Goal: Complete application form: Complete application form

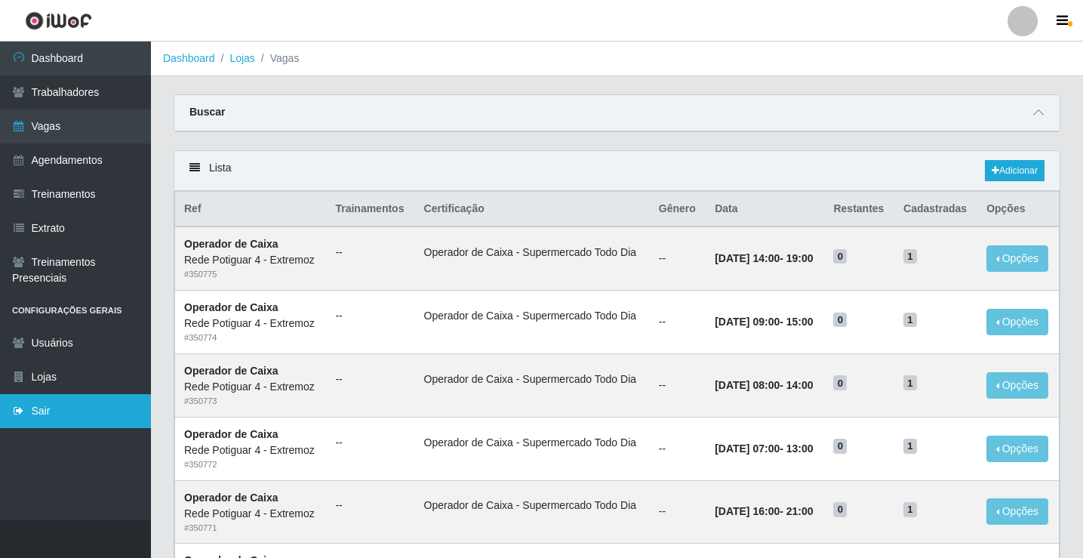
click at [66, 406] on link "Sair" at bounding box center [75, 411] width 151 height 34
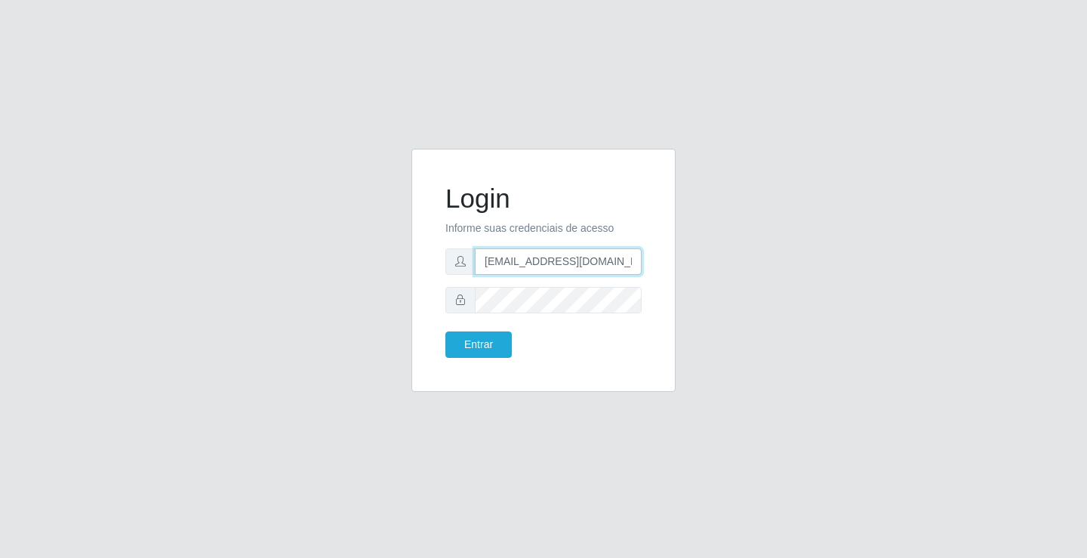
click at [513, 260] on input "departamentopessoal2@sbcvarejistas.com.br" at bounding box center [558, 261] width 167 height 26
type input "rh.supermercadopotiguar@gmail.com"
click at [479, 349] on button "Entrar" at bounding box center [478, 344] width 66 height 26
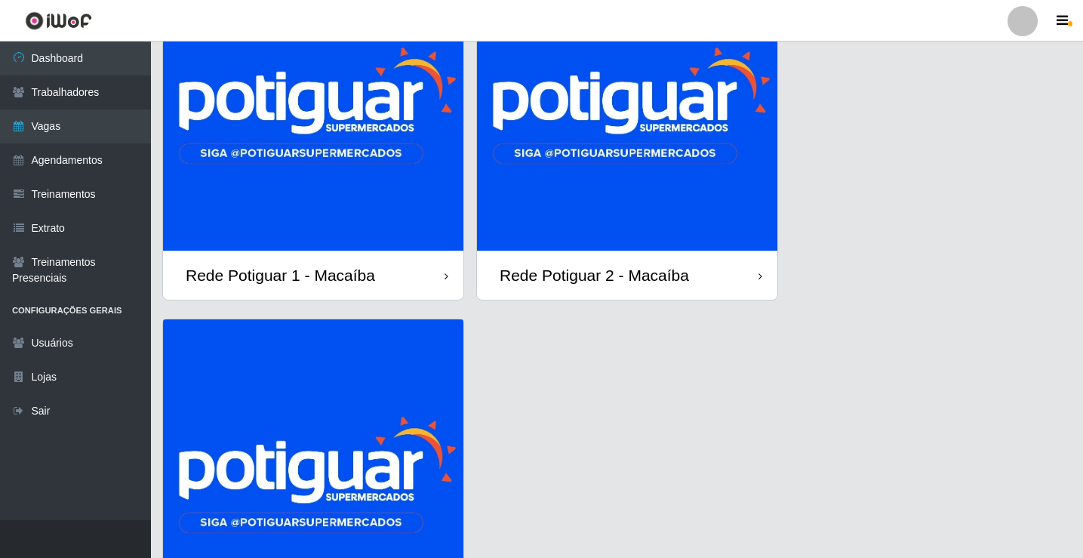
scroll to position [151, 0]
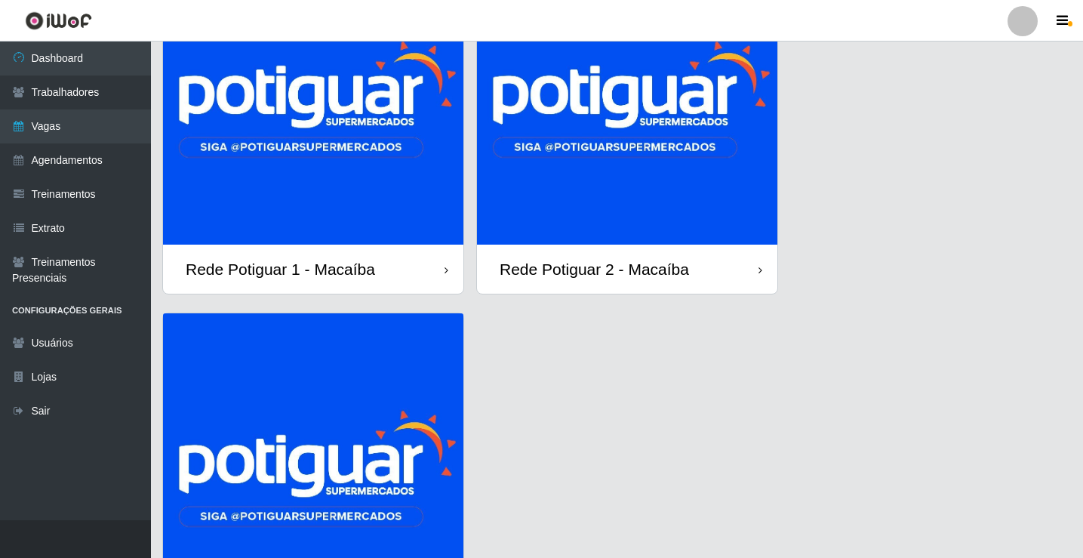
click at [660, 155] on img at bounding box center [627, 94] width 300 height 300
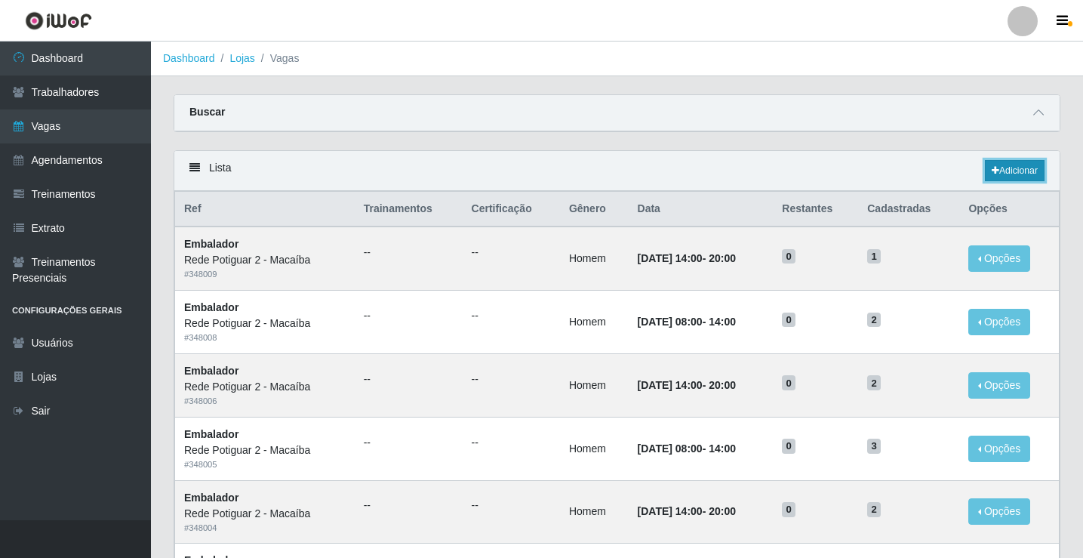
click at [1016, 177] on link "Adicionar" at bounding box center [1015, 170] width 60 height 21
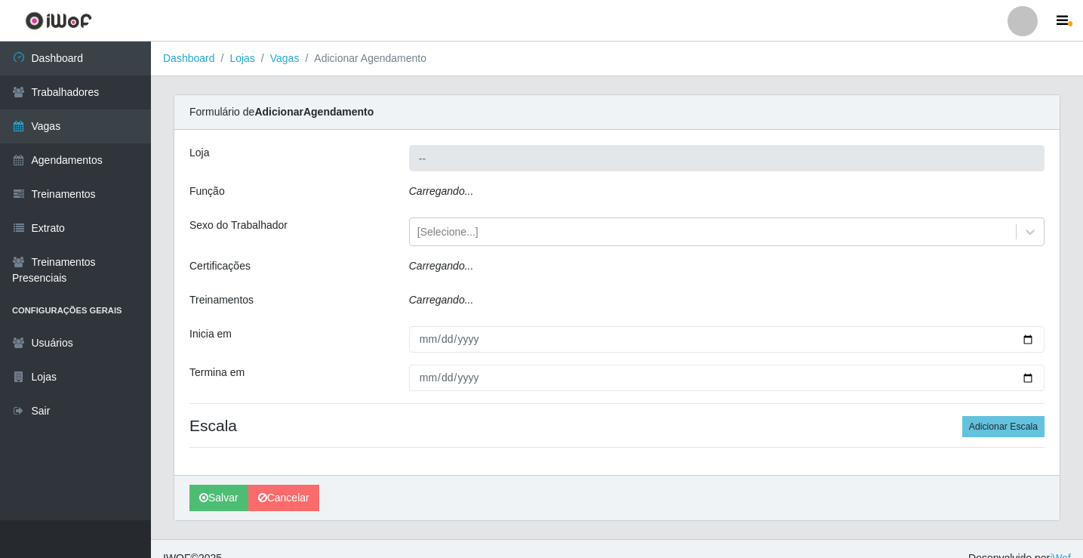
type input "Rede Potiguar 2 - Macaíba"
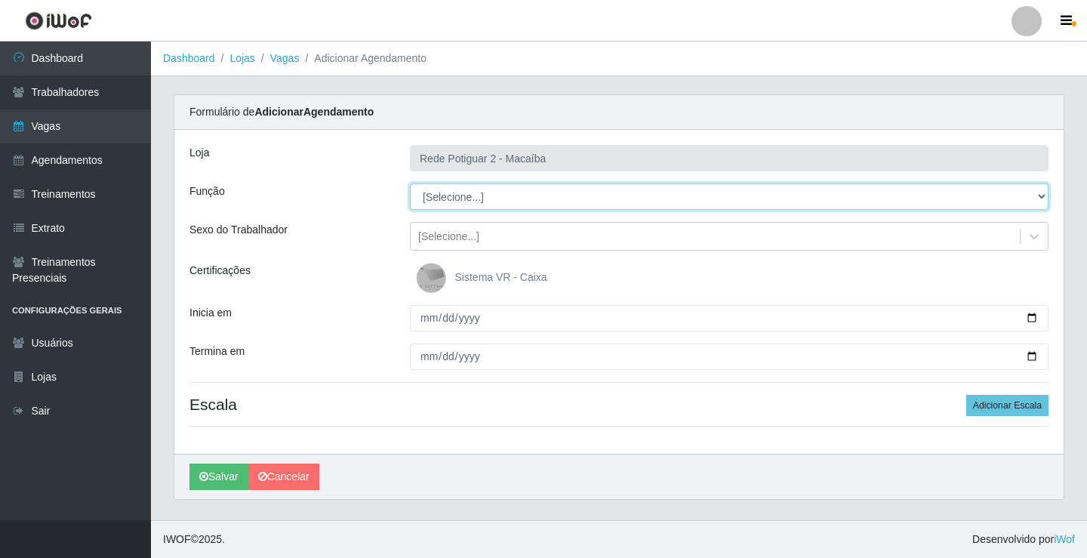
click at [467, 196] on select "[Selecione...] ASG ASG + ASG ++ Auxiliar de Estoque Balconista Embalador Reposi…" at bounding box center [729, 196] width 639 height 26
select select "1"
click at [410, 183] on select "[Selecione...] ASG ASG + ASG ++ Auxiliar de Estoque Balconista Embalador Reposi…" at bounding box center [729, 196] width 639 height 26
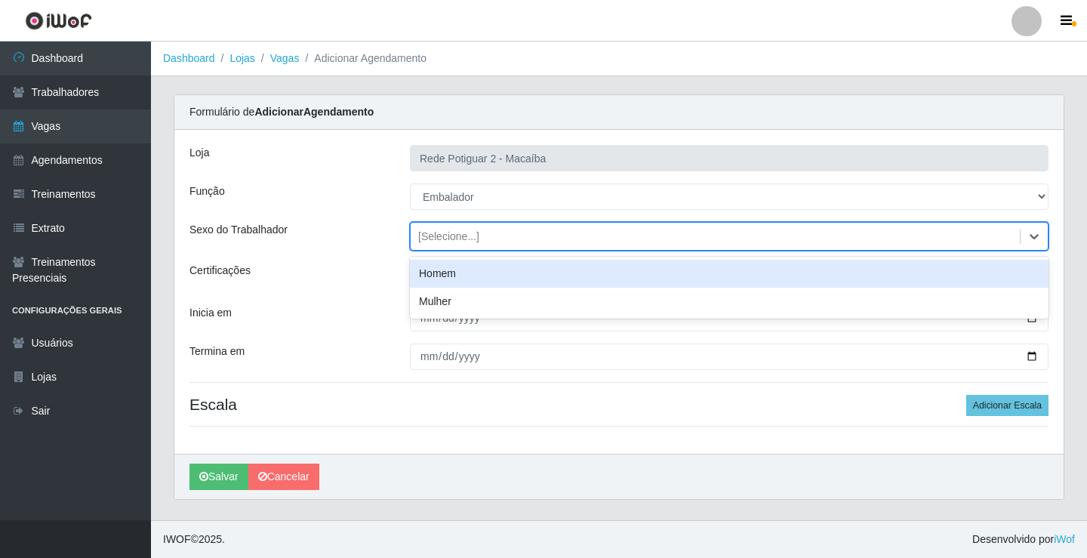
click at [470, 236] on div "[Selecione...]" at bounding box center [448, 237] width 61 height 16
click at [458, 270] on div "Homem" at bounding box center [729, 274] width 639 height 28
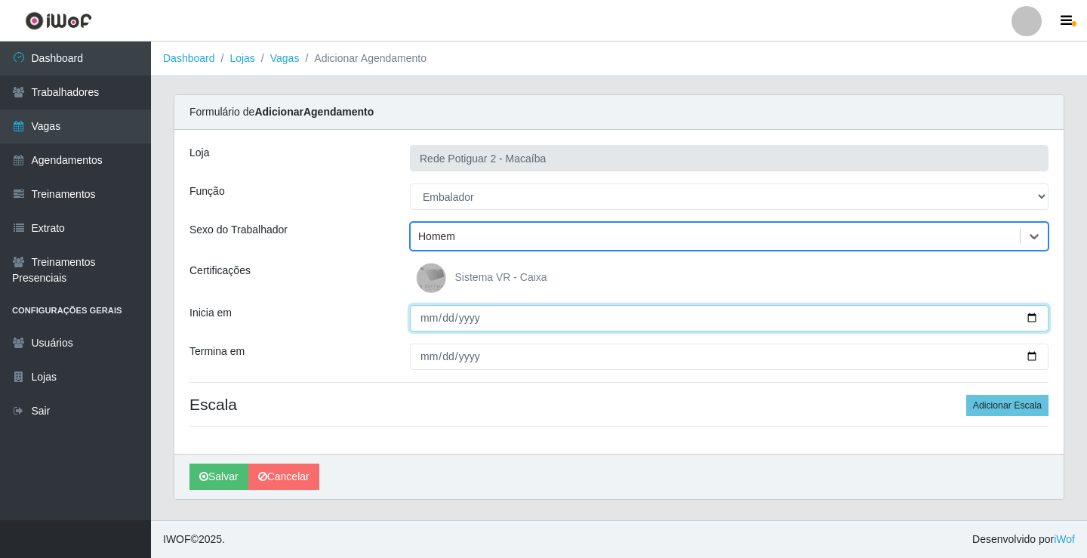
click at [427, 322] on input "Inicia em" at bounding box center [729, 318] width 639 height 26
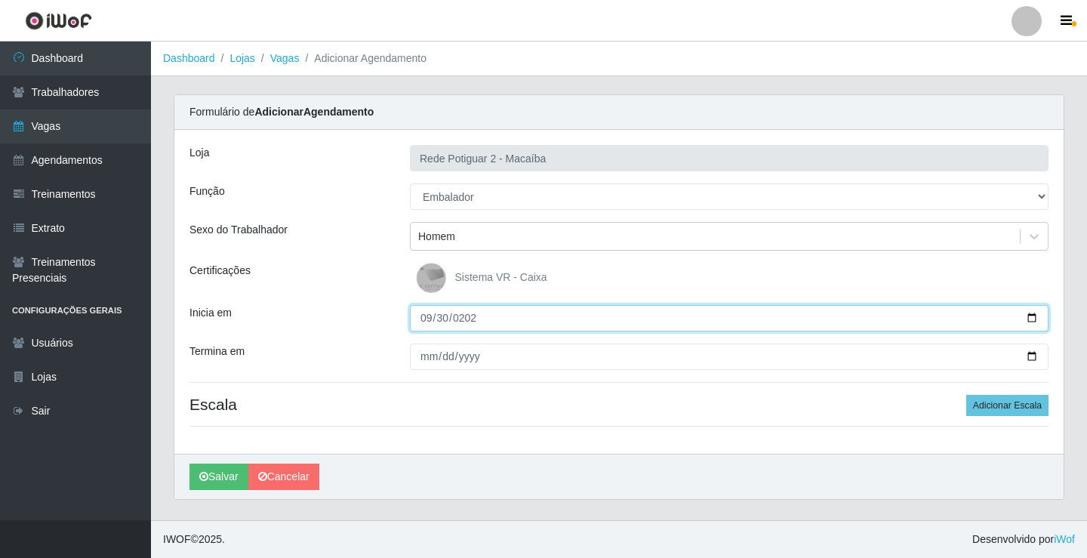
type input "[DATE]"
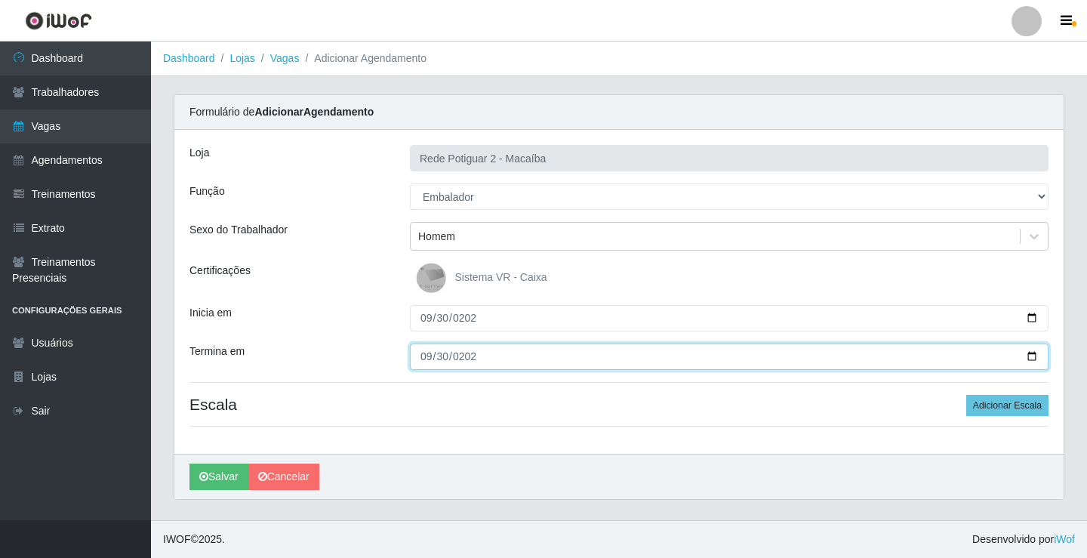
type input "[DATE]"
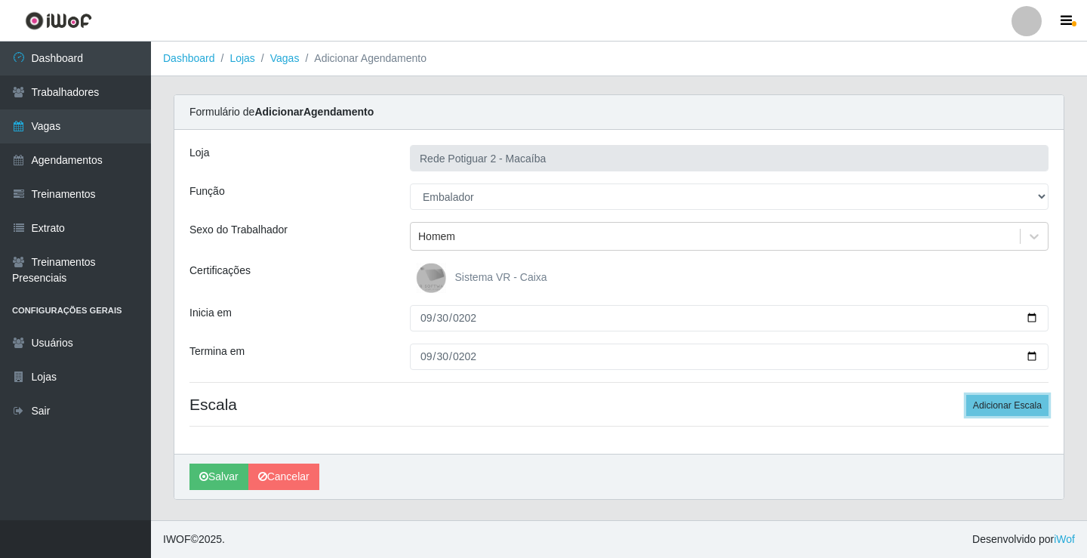
click at [1011, 407] on button "Adicionar Escala" at bounding box center [1007, 405] width 82 height 21
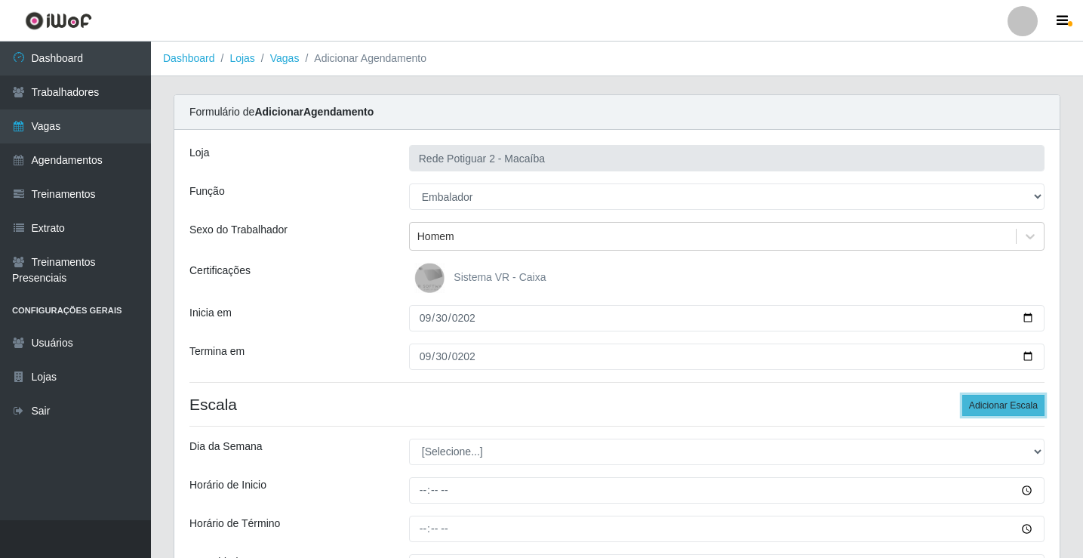
click at [1011, 407] on button "Adicionar Escala" at bounding box center [1003, 405] width 82 height 21
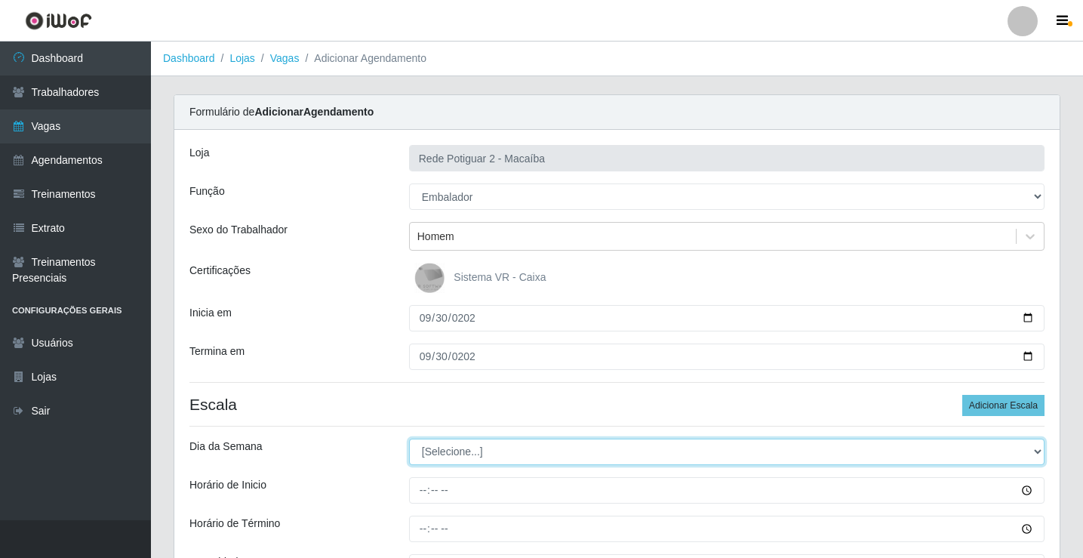
click at [469, 448] on select "[Selecione...] Segunda Terça Quarta Quinta Sexta Sábado Domingo" at bounding box center [727, 452] width 636 height 26
select select "2"
click at [409, 439] on select "[Selecione...] Segunda Terça Quarta Quinta Sexta Sábado Domingo" at bounding box center [727, 452] width 636 height 26
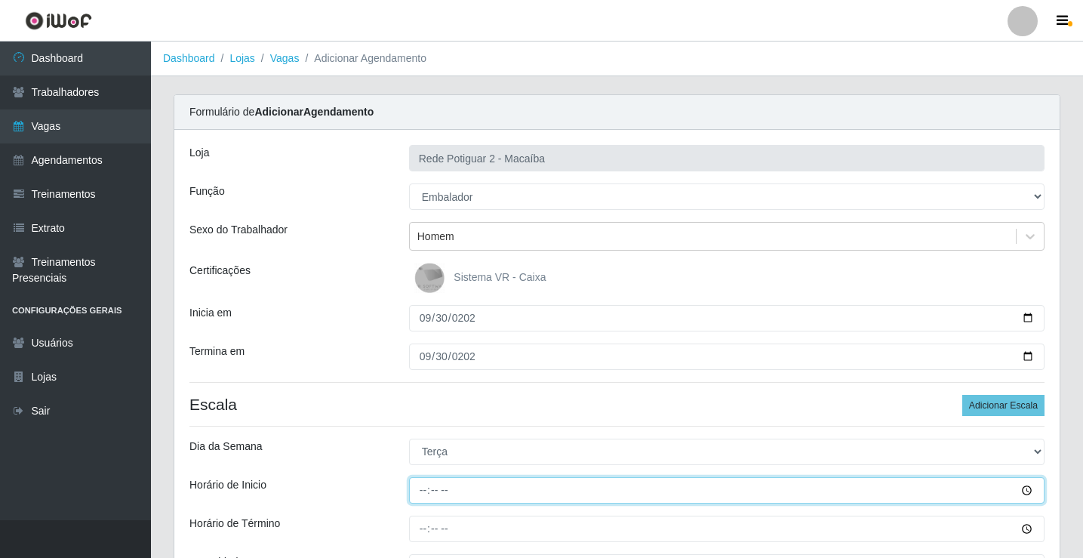
drag, startPoint x: 417, startPoint y: 486, endPoint x: 444, endPoint y: 368, distance: 121.6
click at [420, 477] on input "Horário de Inicio" at bounding box center [727, 490] width 636 height 26
type input "14:00"
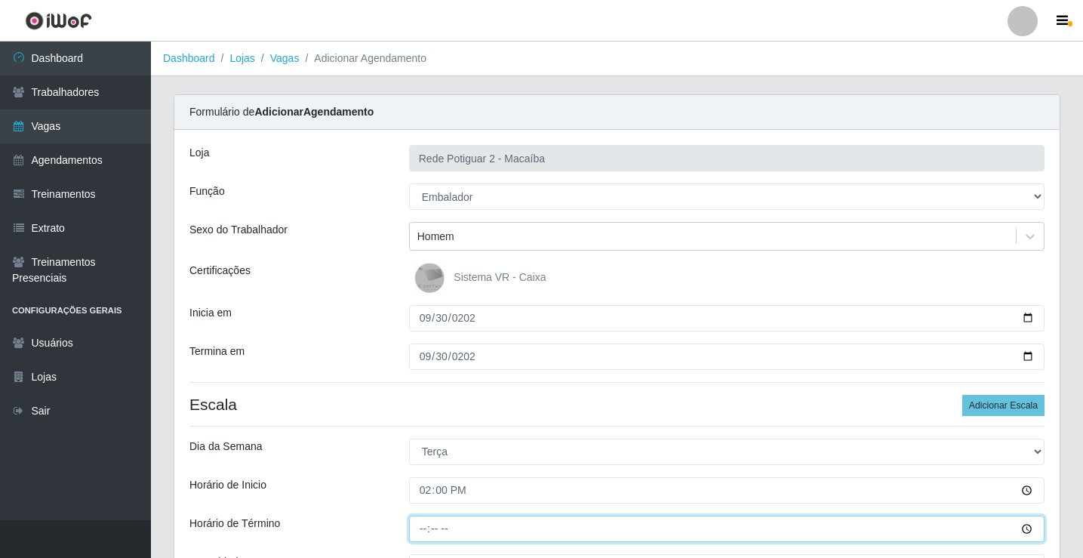
type input "20:00"
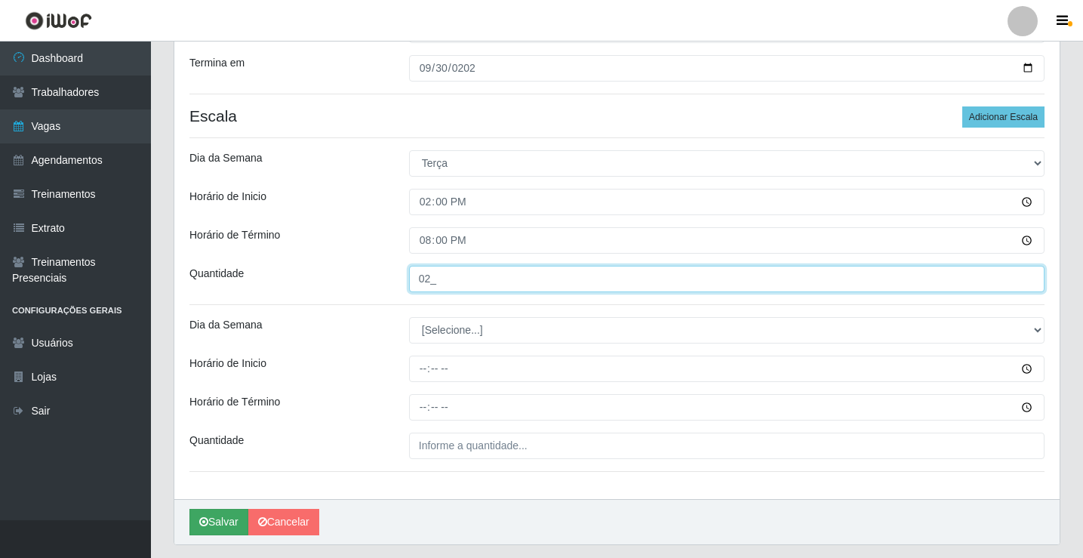
scroll to position [325, 0]
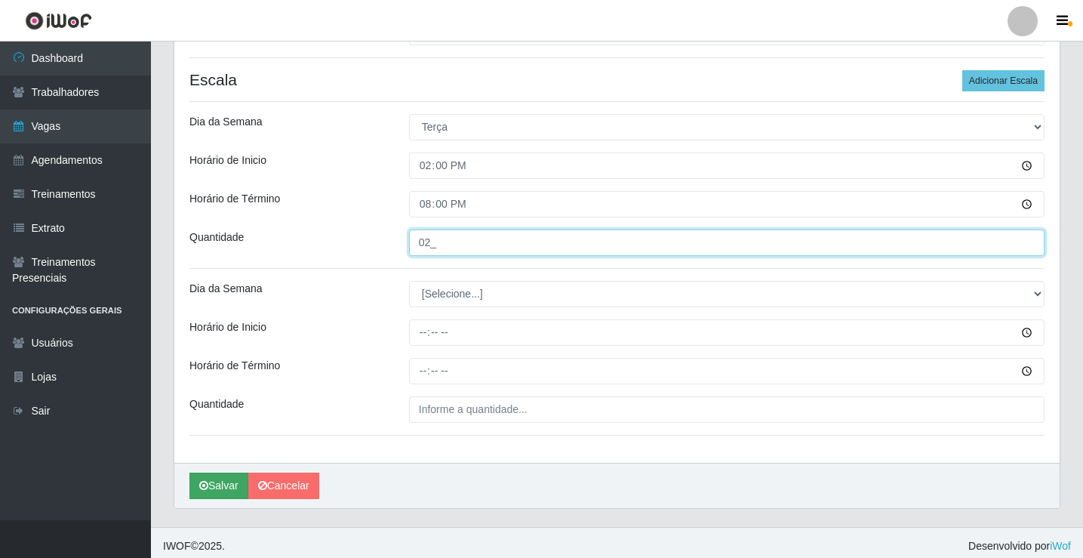
type input "02_"
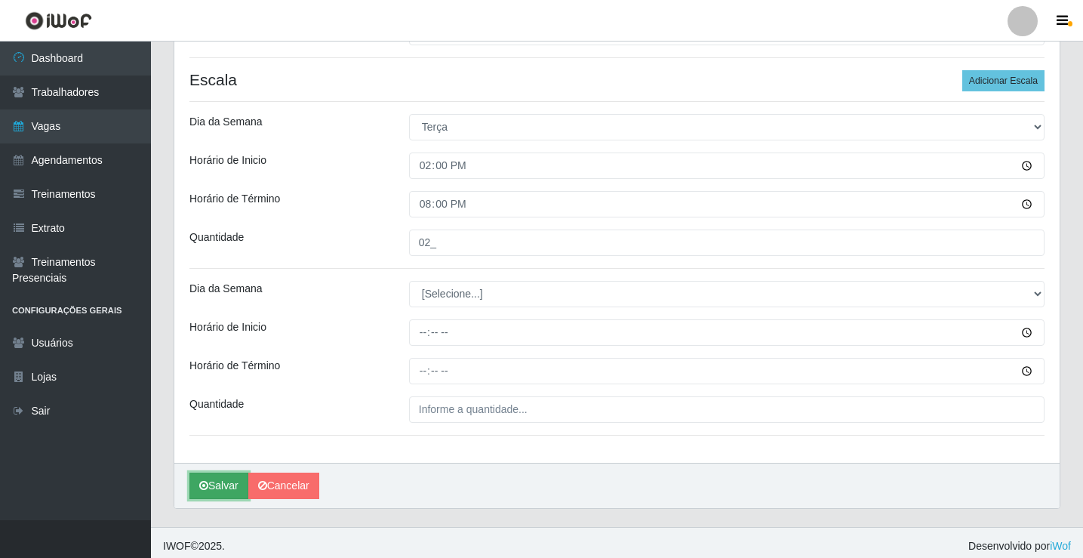
click at [230, 477] on button "Salvar" at bounding box center [218, 486] width 59 height 26
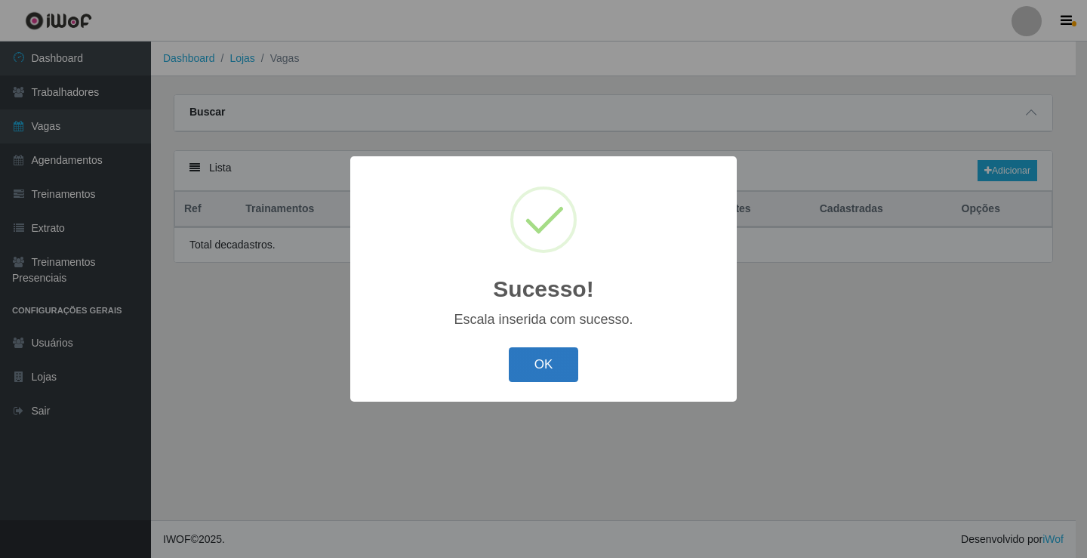
click at [537, 364] on button "OK" at bounding box center [544, 364] width 70 height 35
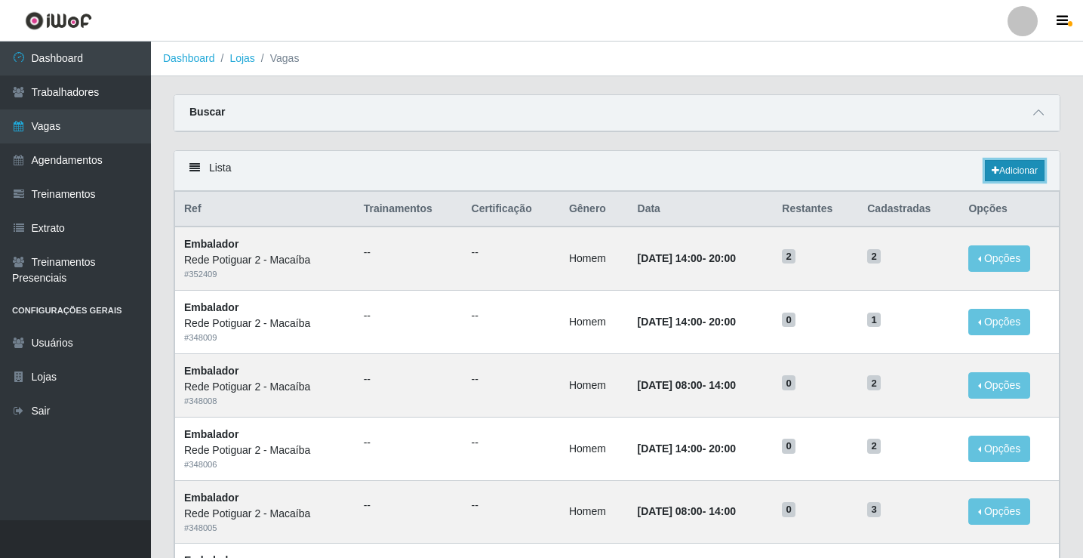
click at [1014, 173] on link "Adicionar" at bounding box center [1015, 170] width 60 height 21
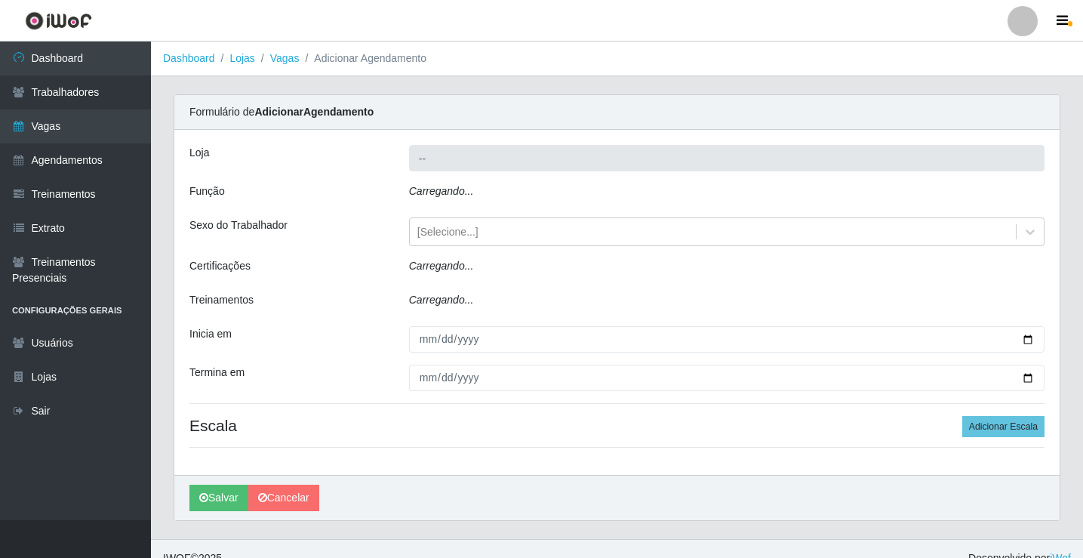
type input "Rede Potiguar 2 - Macaíba"
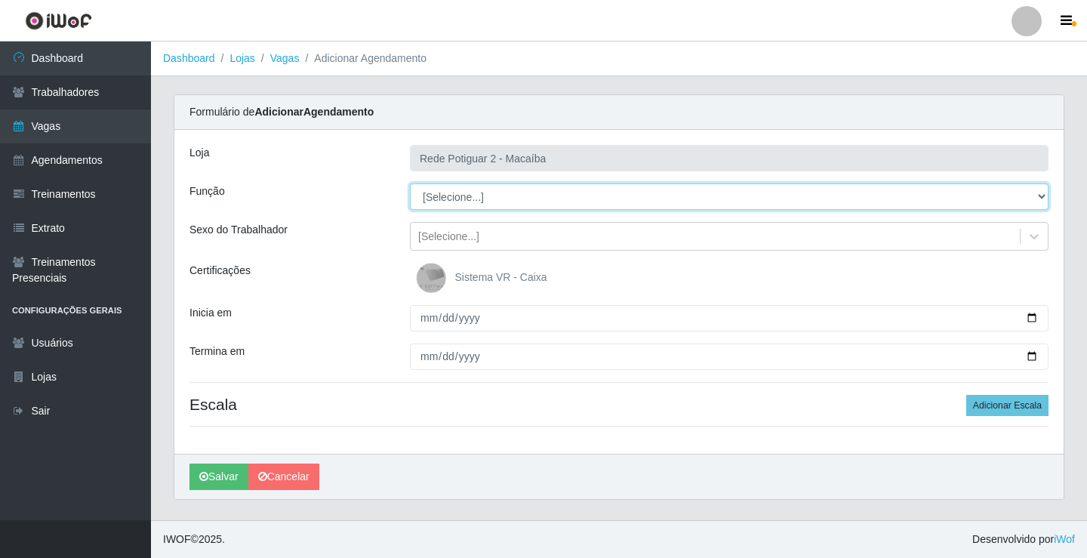
click at [454, 194] on select "[Selecione...] ASG ASG + ASG ++ Auxiliar de Estoque Balconista Embalador Reposi…" at bounding box center [729, 196] width 639 height 26
select select "1"
click at [410, 183] on select "[Selecione...] ASG ASG + ASG ++ Auxiliar de Estoque Balconista Embalador Reposi…" at bounding box center [729, 196] width 639 height 26
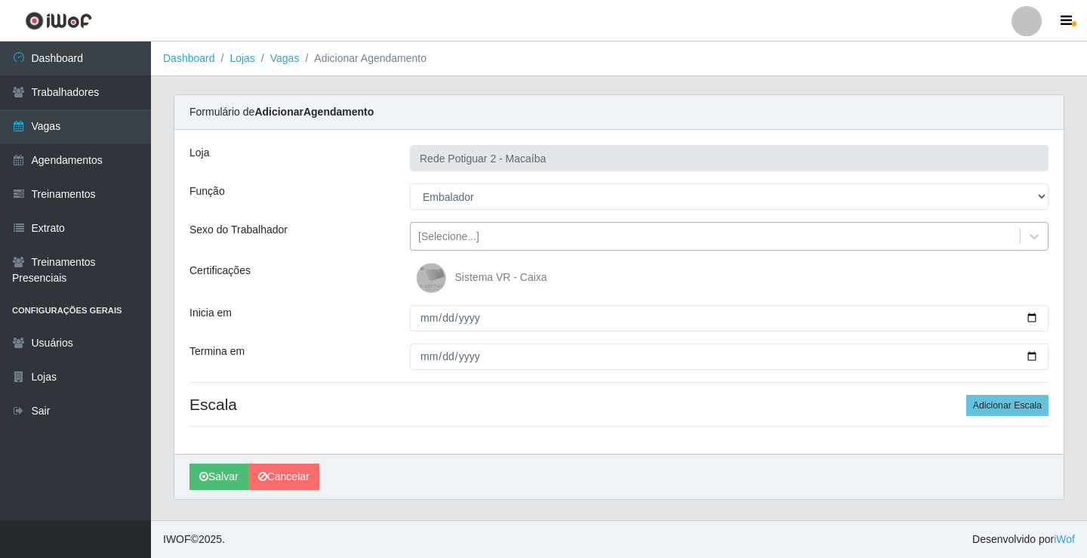
click at [459, 236] on div "[Selecione...]" at bounding box center [448, 237] width 61 height 16
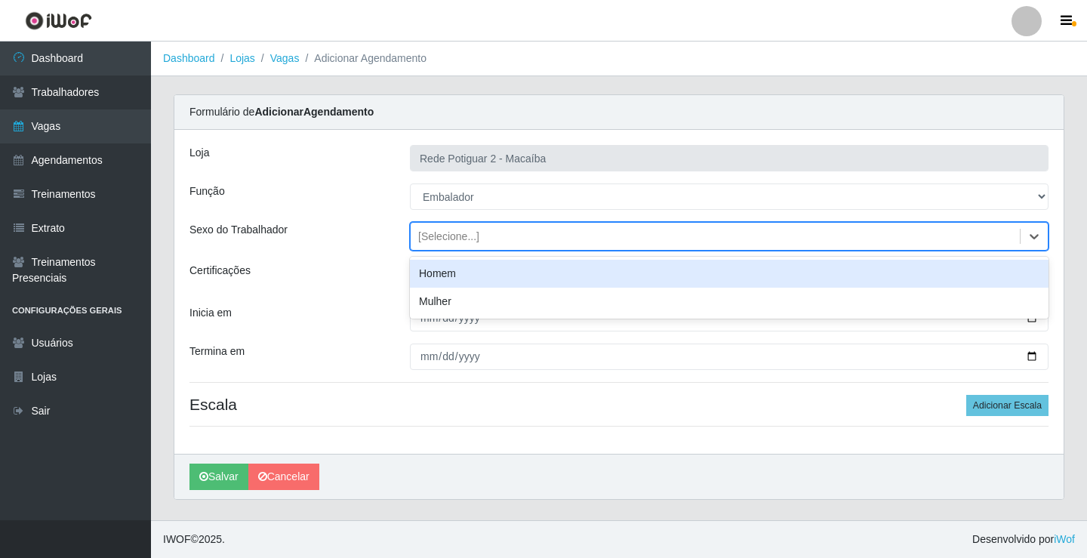
click at [444, 275] on div "Homem" at bounding box center [729, 274] width 639 height 28
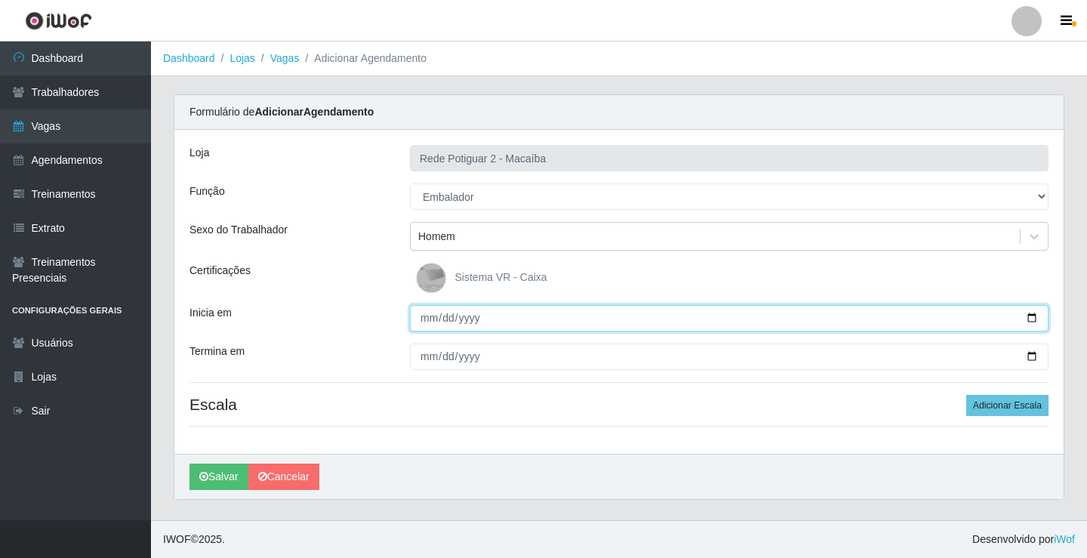
click at [426, 322] on input "Inicia em" at bounding box center [729, 318] width 639 height 26
type input "[DATE]"
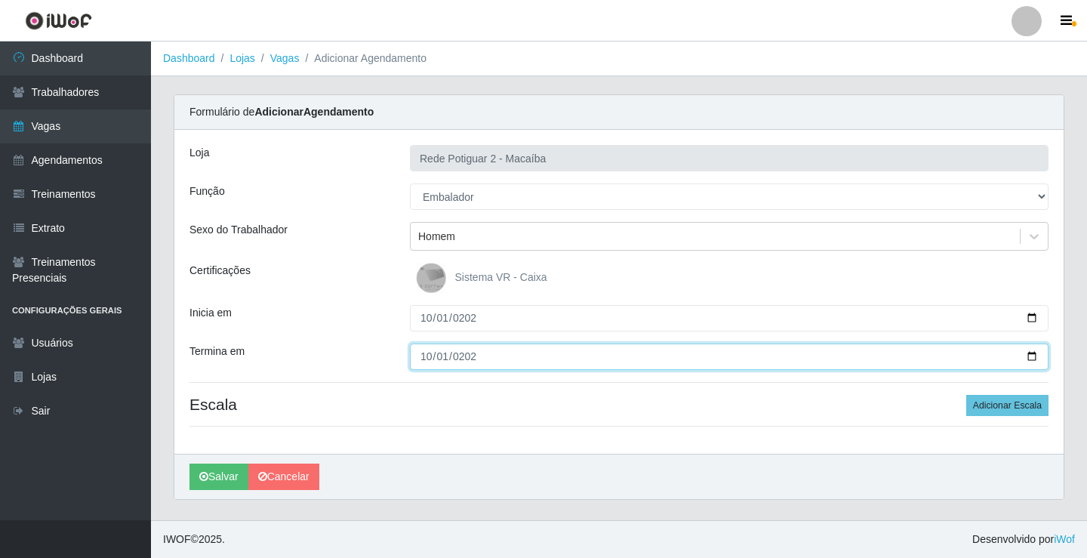
type input "[DATE]"
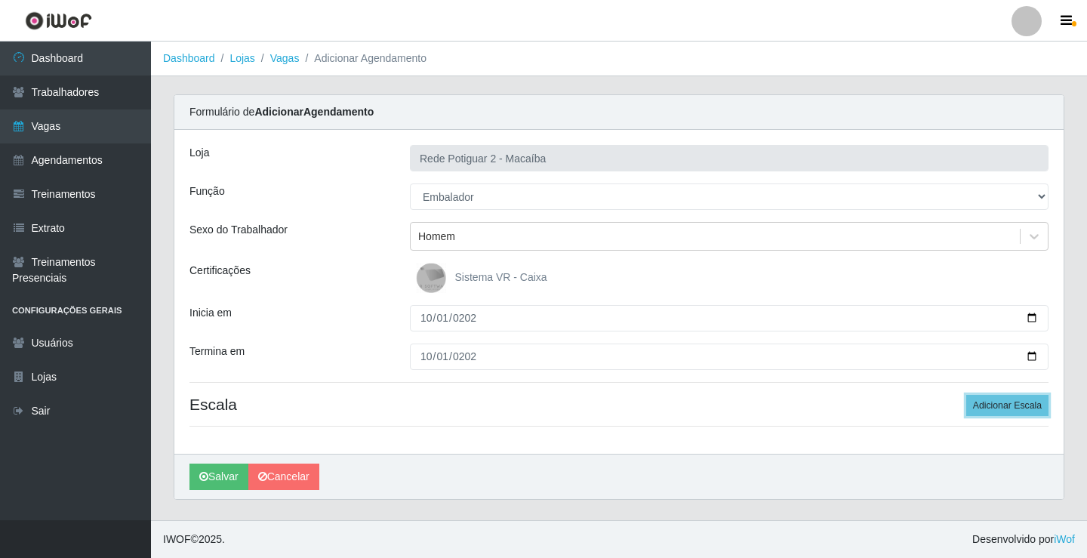
click at [966, 395] on button "Adicionar Escala" at bounding box center [1007, 405] width 82 height 21
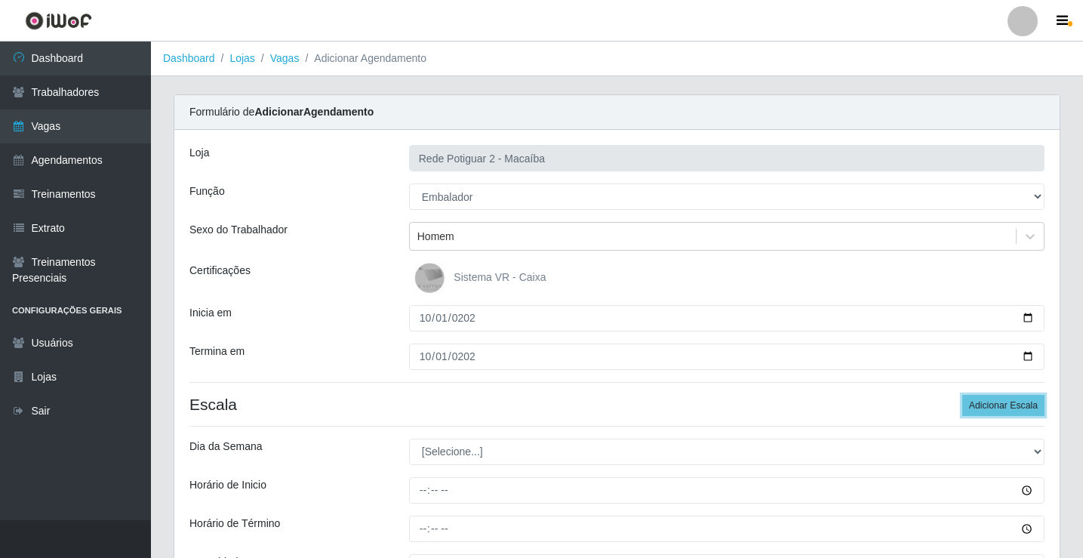
click at [962, 395] on button "Adicionar Escala" at bounding box center [1003, 405] width 82 height 21
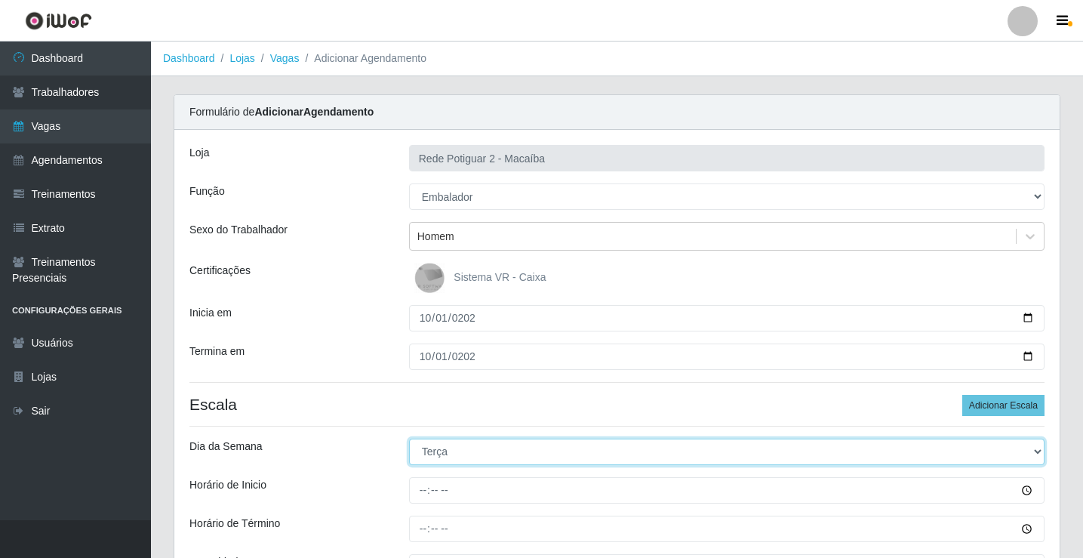
select select "3"
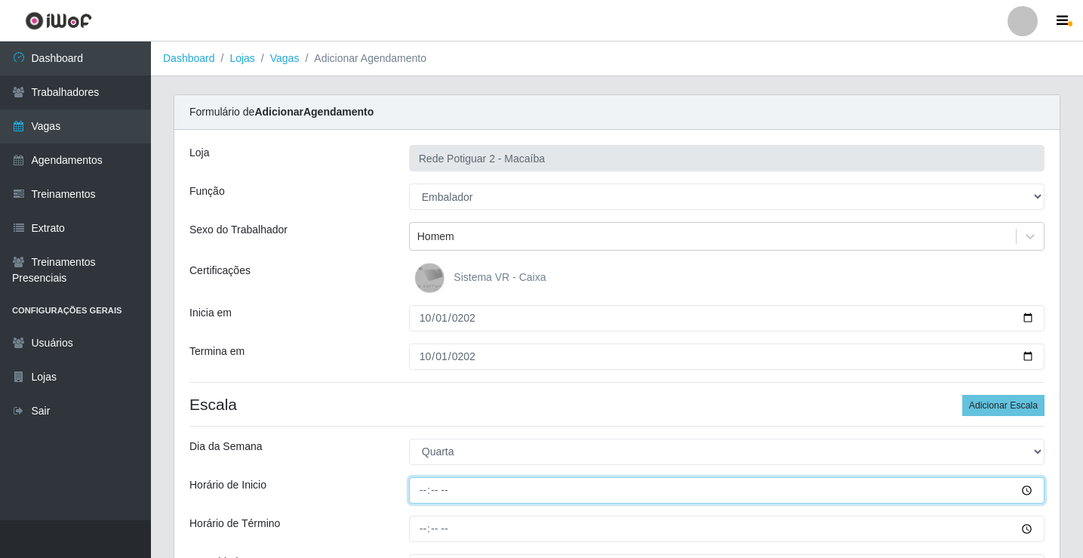
type input "08:00"
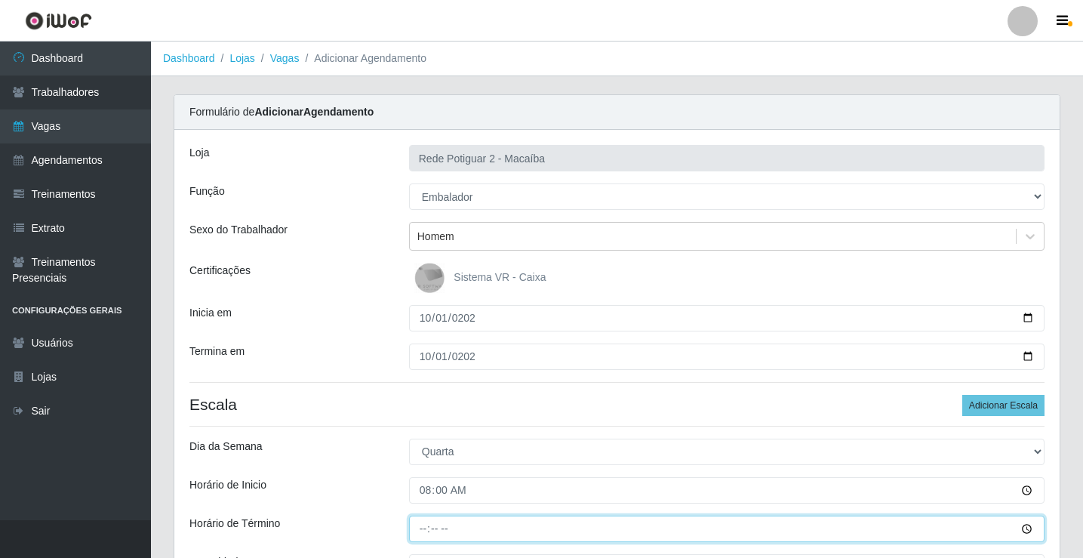
type input "14:00"
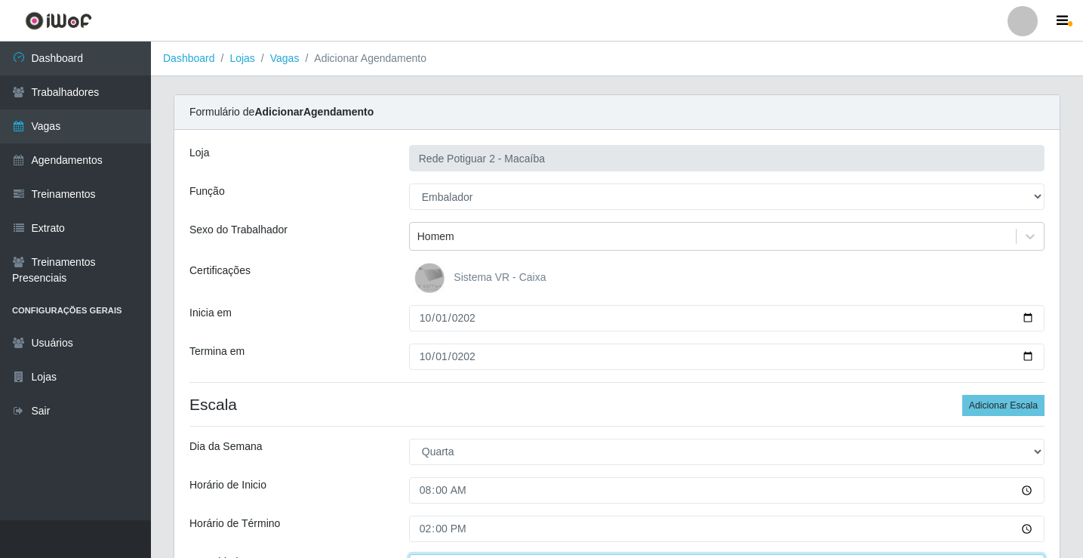
scroll to position [23, 0]
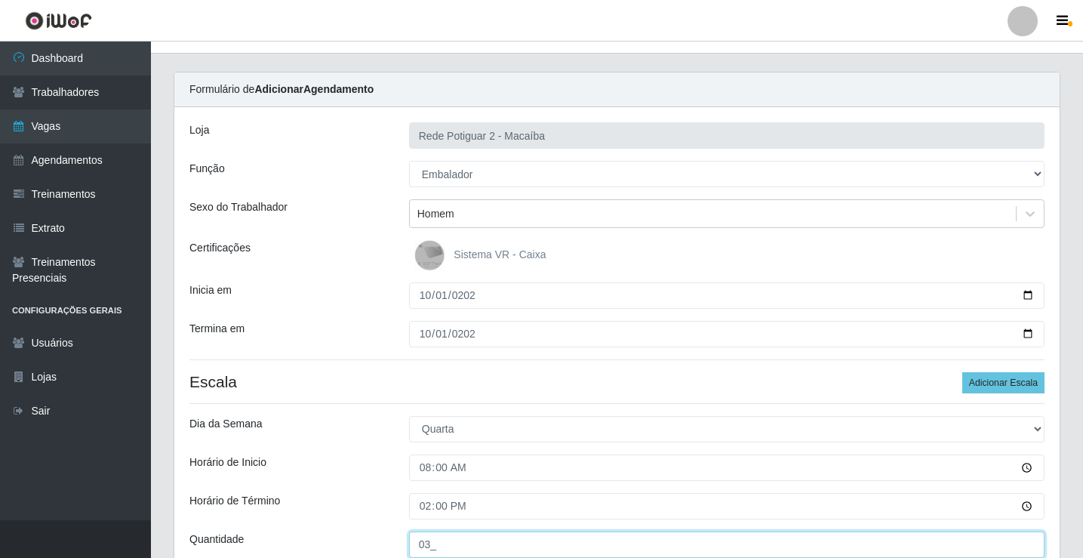
type input "03_"
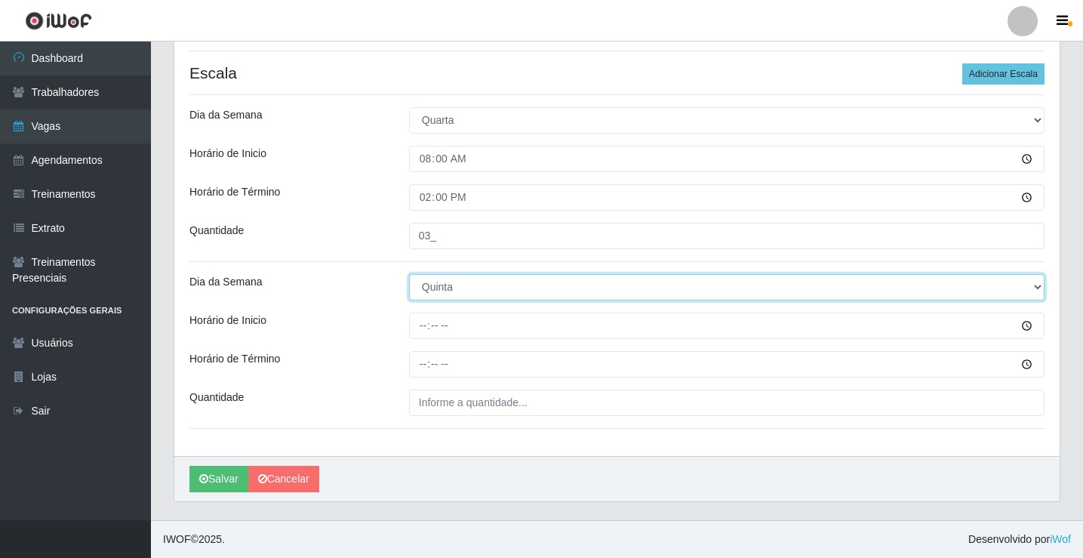
select select "3"
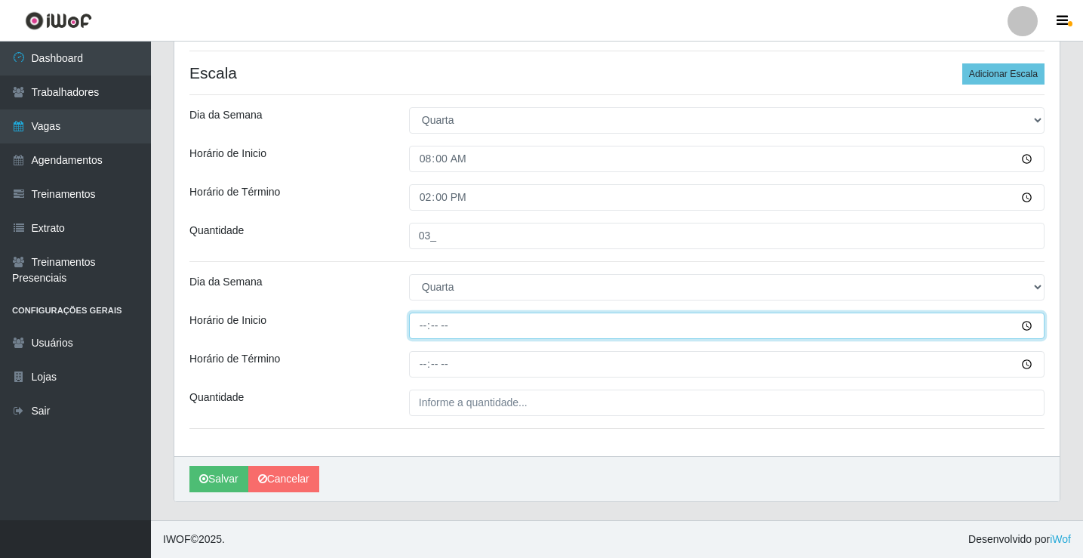
type input "14:00"
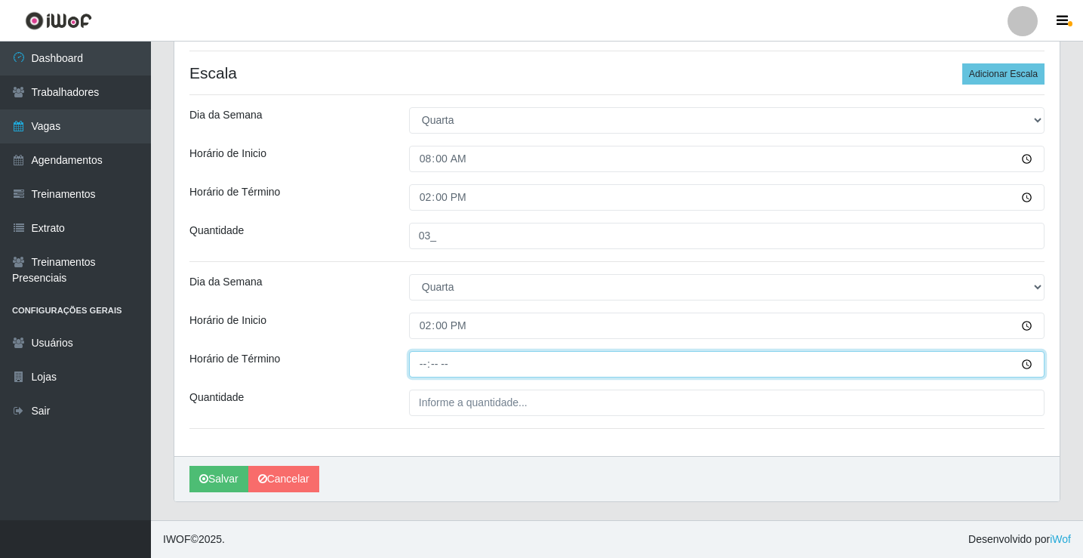
type input "20:00"
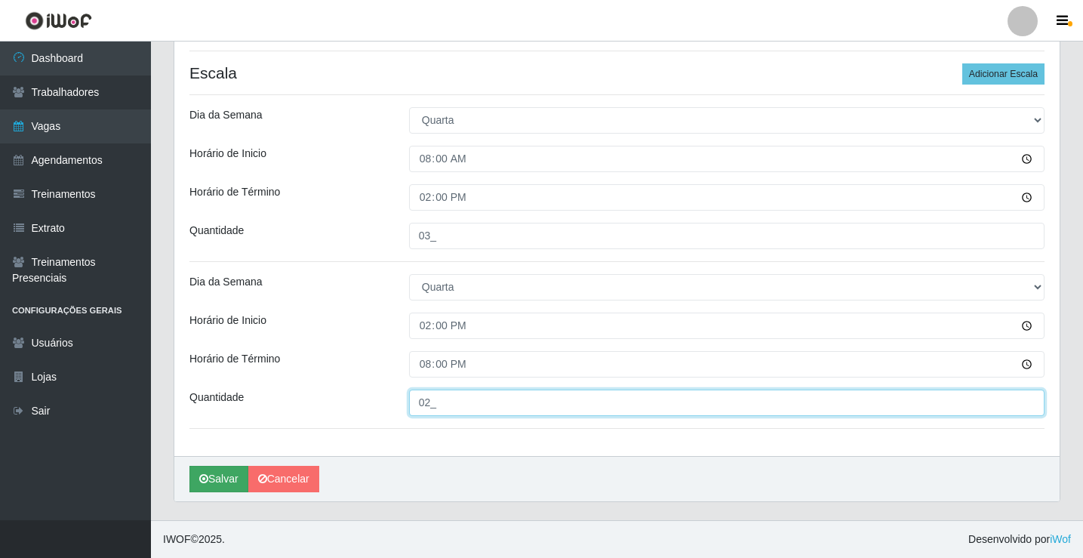
type input "02_"
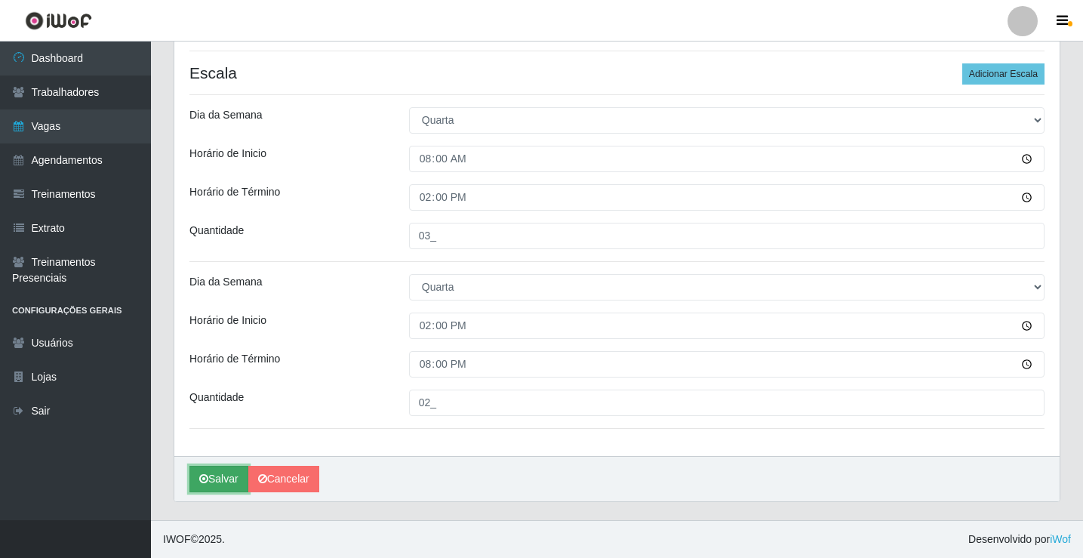
click at [230, 472] on button "Salvar" at bounding box center [218, 479] width 59 height 26
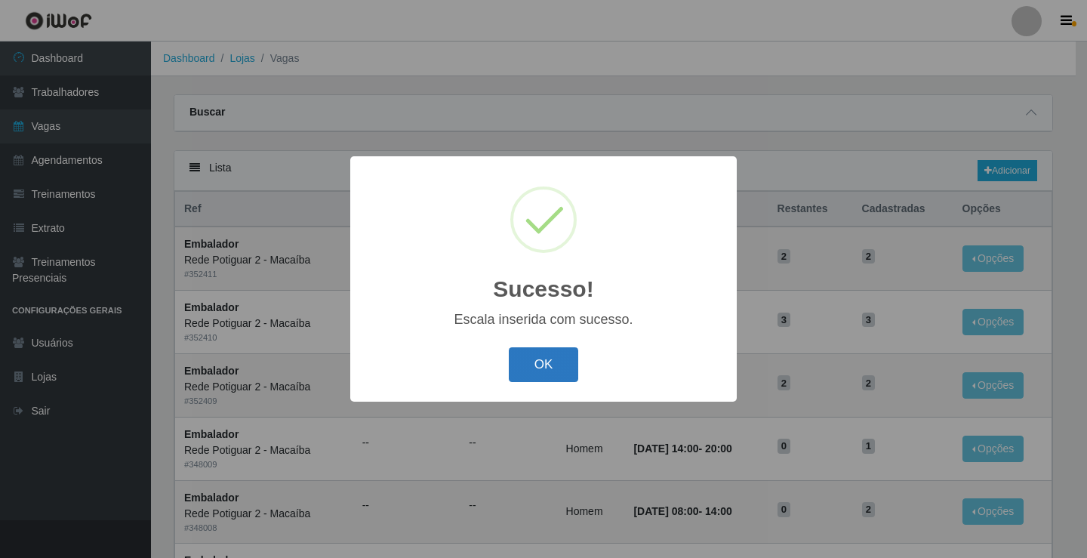
click at [549, 377] on button "OK" at bounding box center [544, 364] width 70 height 35
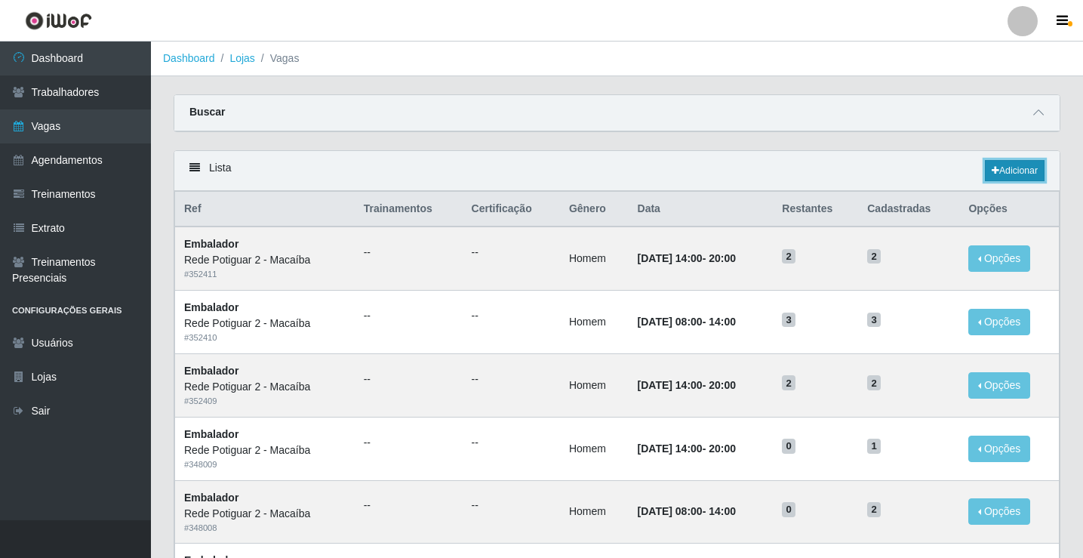
click at [1000, 171] on link "Adicionar" at bounding box center [1015, 170] width 60 height 21
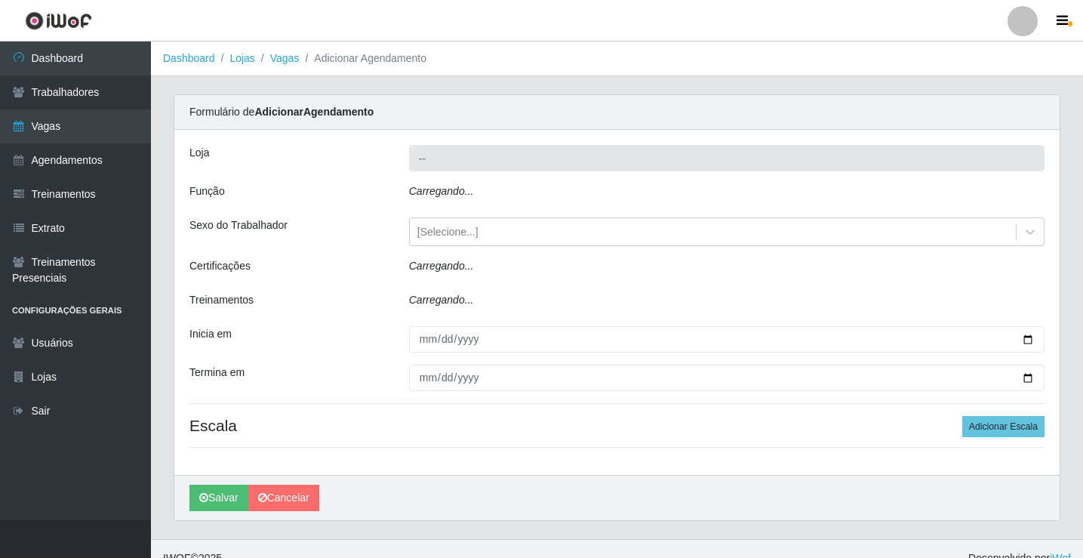
type input "Rede Potiguar 2 - Macaíba"
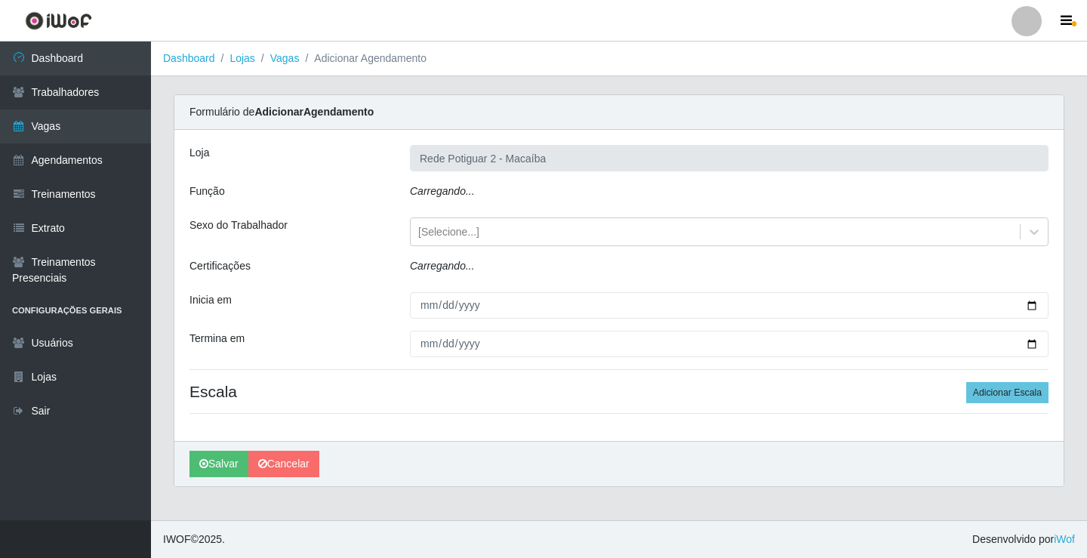
click at [475, 199] on div "Carregando..." at bounding box center [729, 194] width 661 height 22
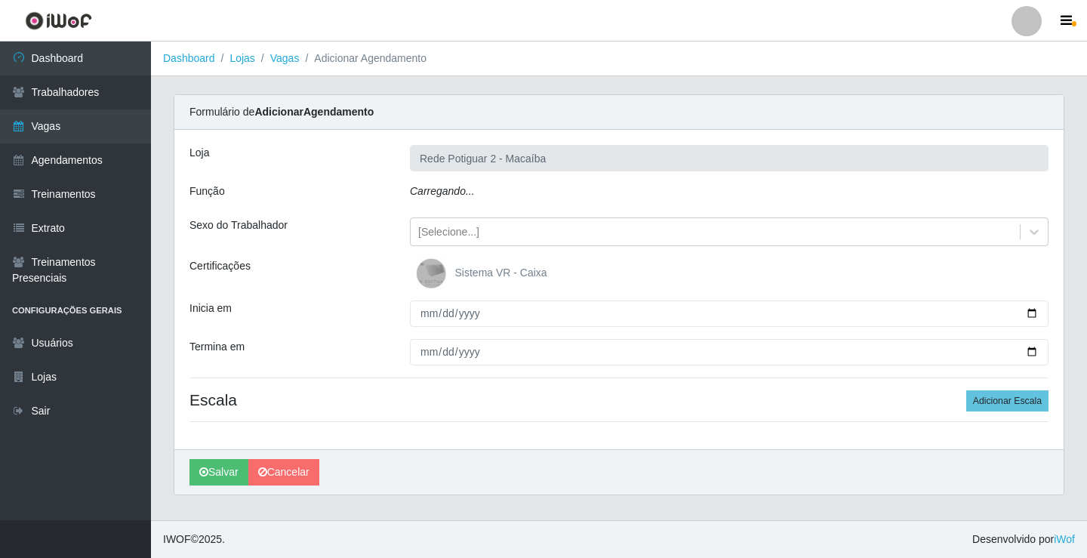
click at [475, 199] on div "Carregando..." at bounding box center [729, 194] width 661 height 22
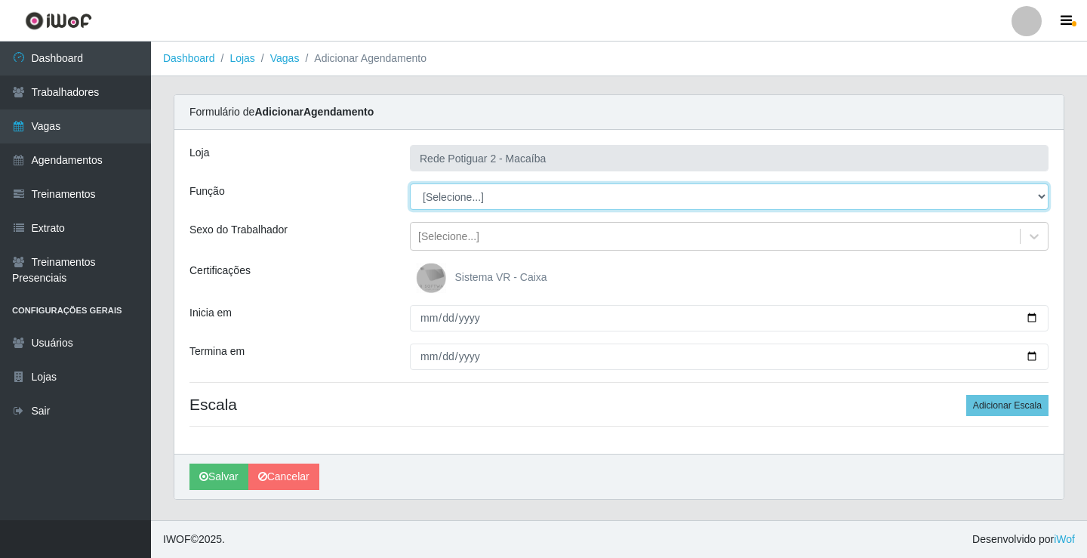
click at [482, 192] on select "[Selecione...] ASG ASG + ASG ++ Auxiliar de Estoque Balconista Embalador Reposi…" at bounding box center [729, 196] width 639 height 26
select select "1"
click at [410, 183] on select "[Selecione...] ASG ASG + ASG ++ Auxiliar de Estoque Balconista Embalador Reposi…" at bounding box center [729, 196] width 639 height 26
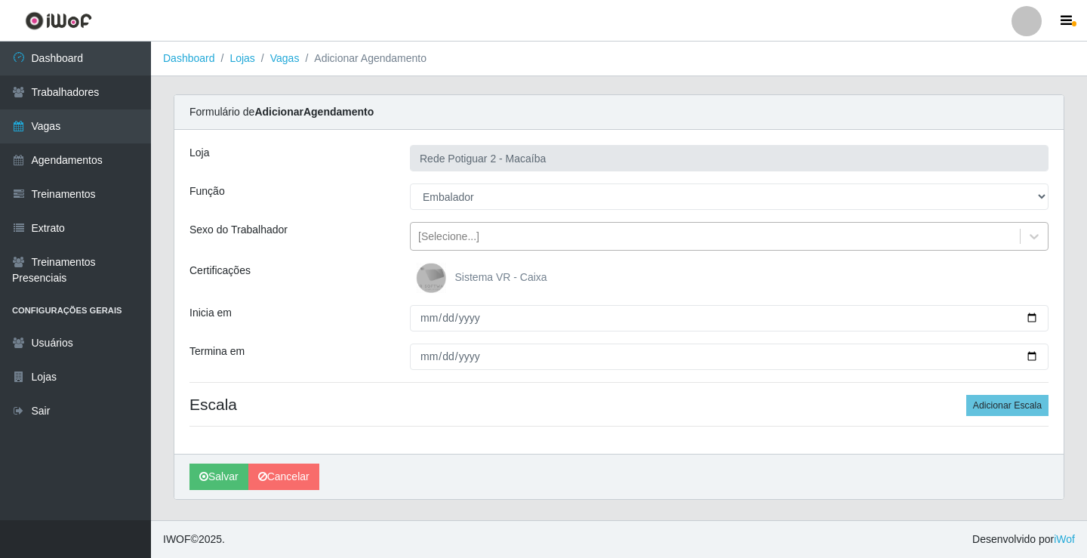
click at [457, 239] on div "[Selecione...]" at bounding box center [448, 237] width 61 height 16
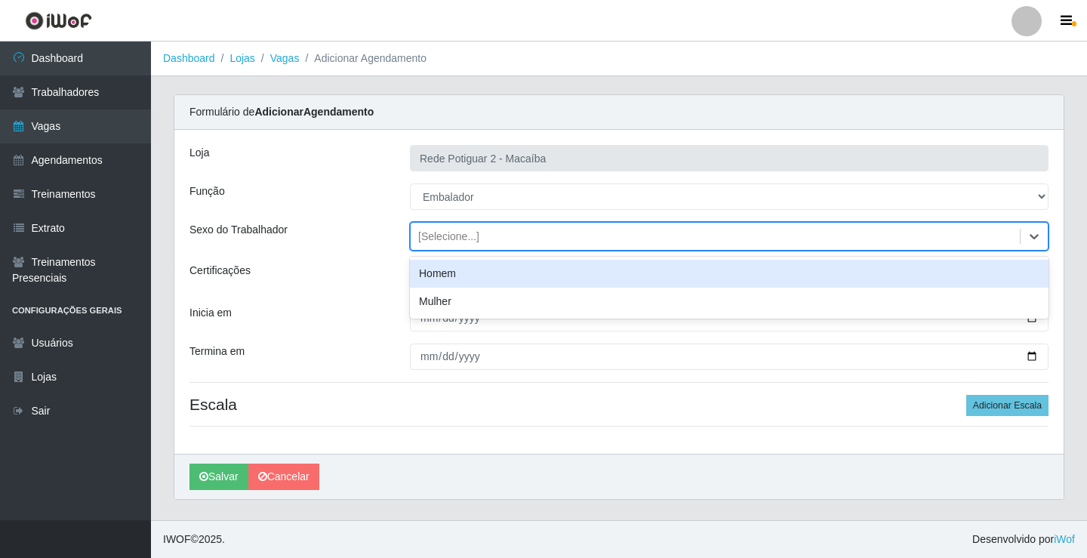
click at [439, 277] on div "Homem" at bounding box center [729, 274] width 639 height 28
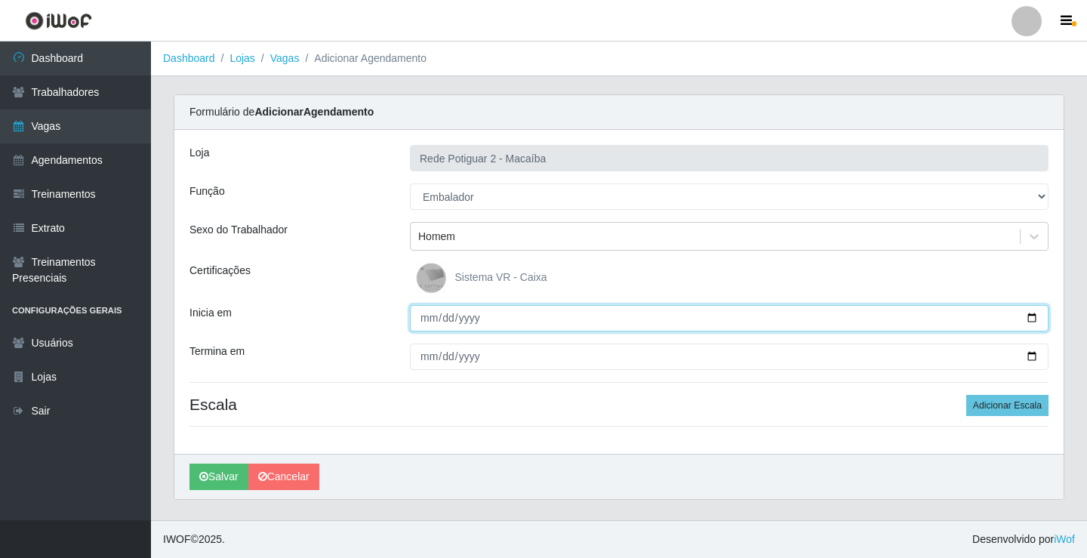
click at [433, 314] on input "Inicia em" at bounding box center [729, 318] width 639 height 26
type input "[DATE]"
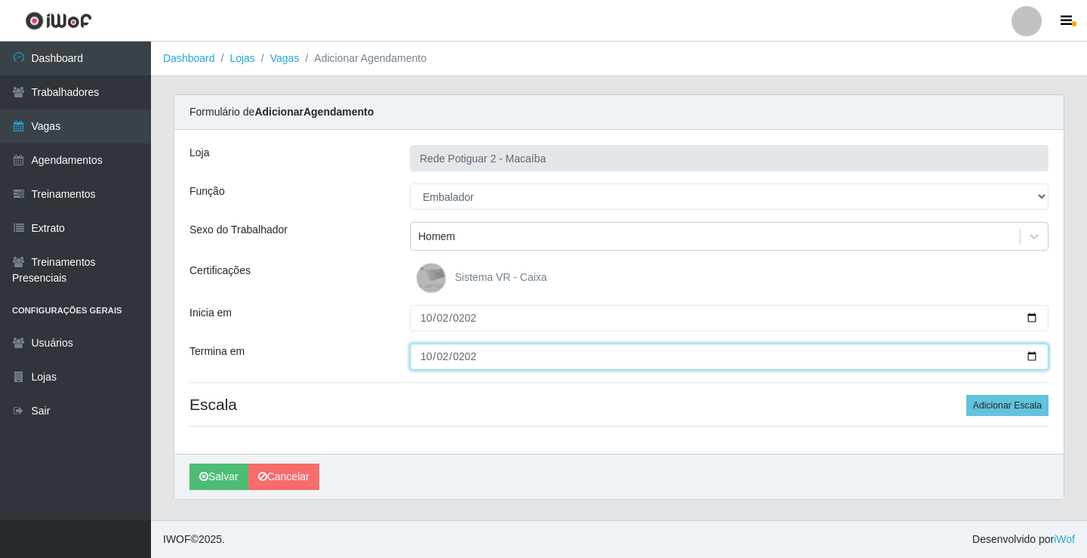
type input "[DATE]"
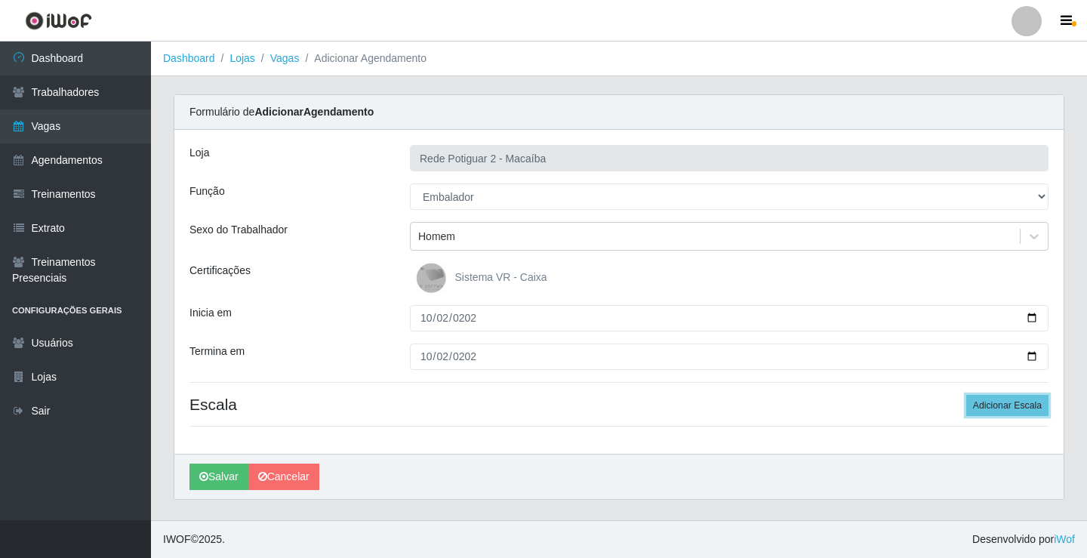
click at [966, 395] on button "Adicionar Escala" at bounding box center [1007, 405] width 82 height 21
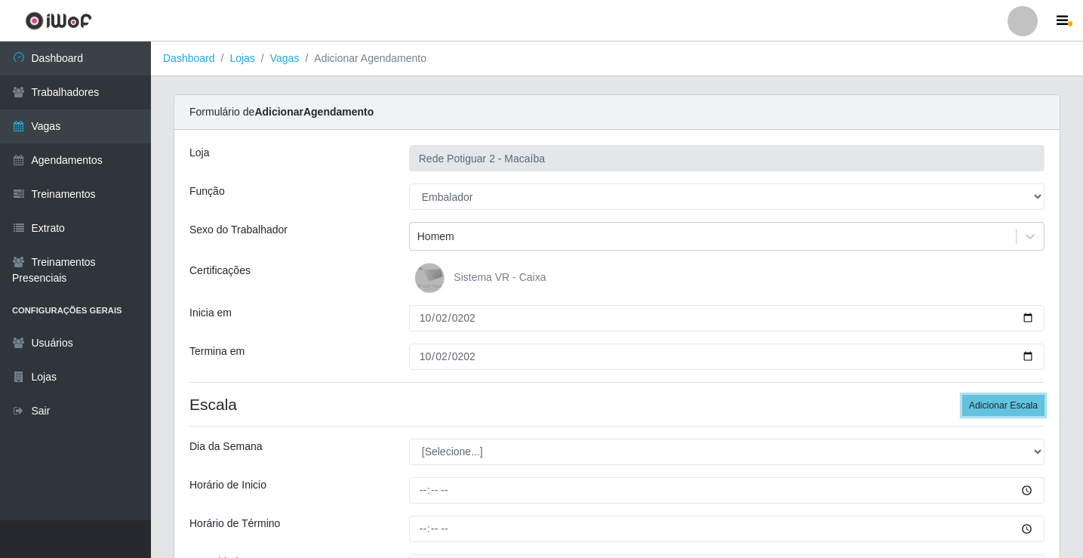
click at [962, 395] on button "Adicionar Escala" at bounding box center [1003, 405] width 82 height 21
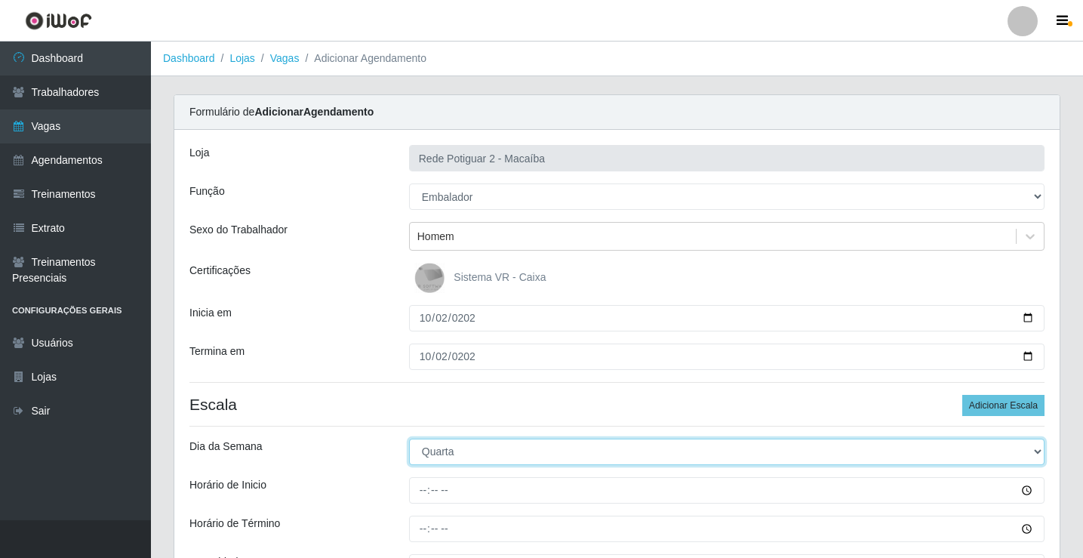
select select "4"
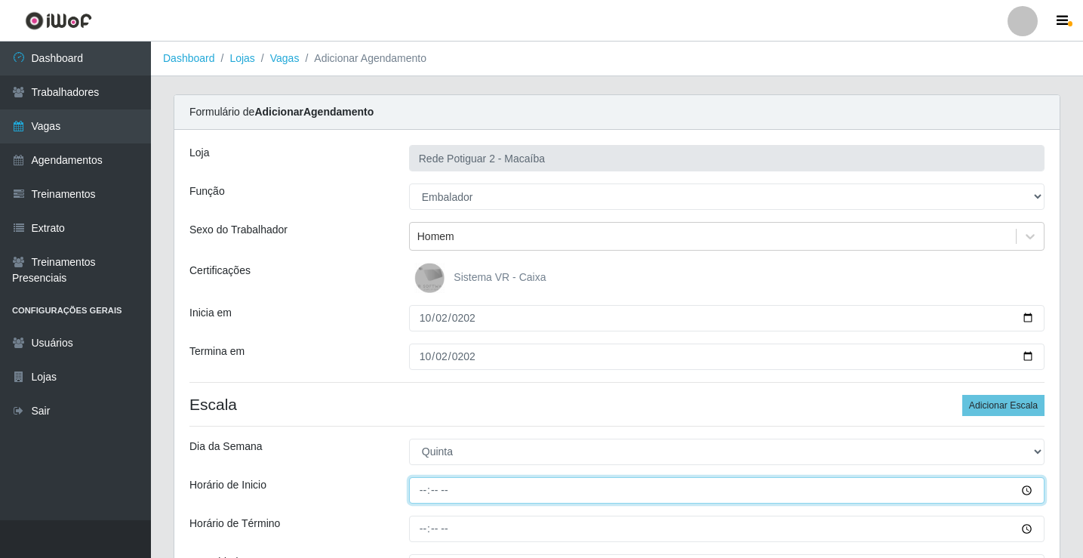
type input "08:00"
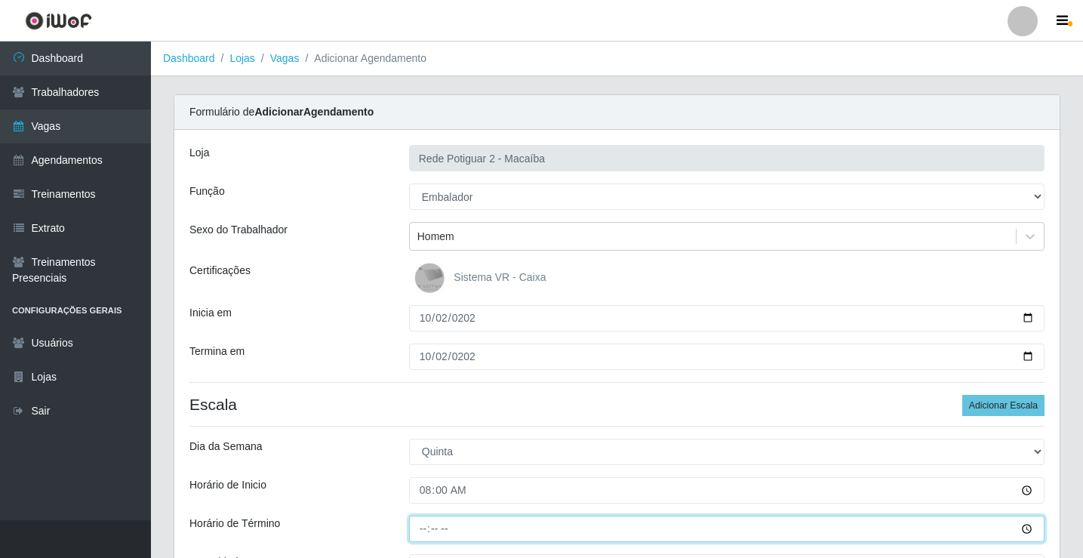
type input "14:00"
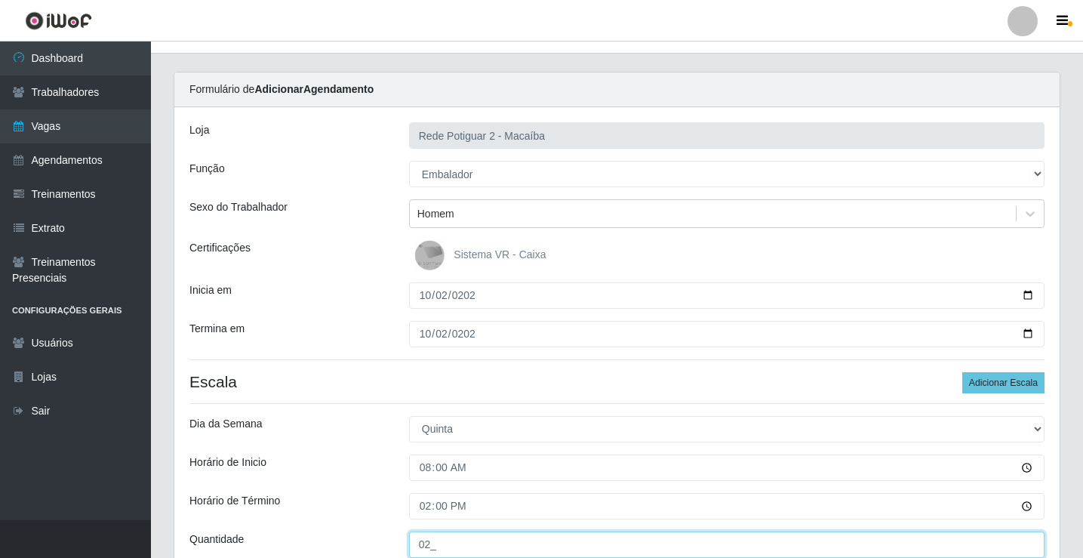
type input "02_"
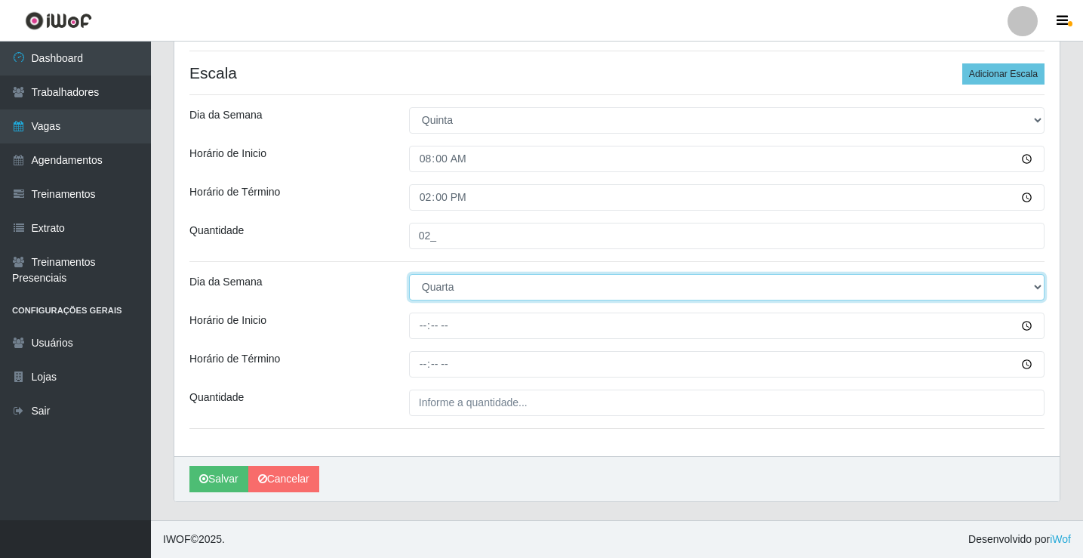
select select "4"
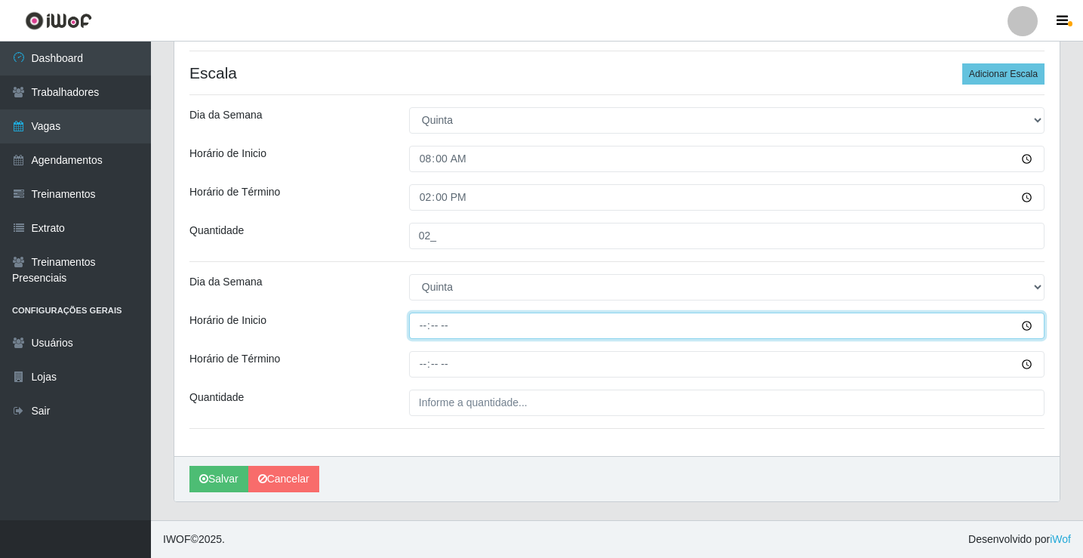
type input "14:00"
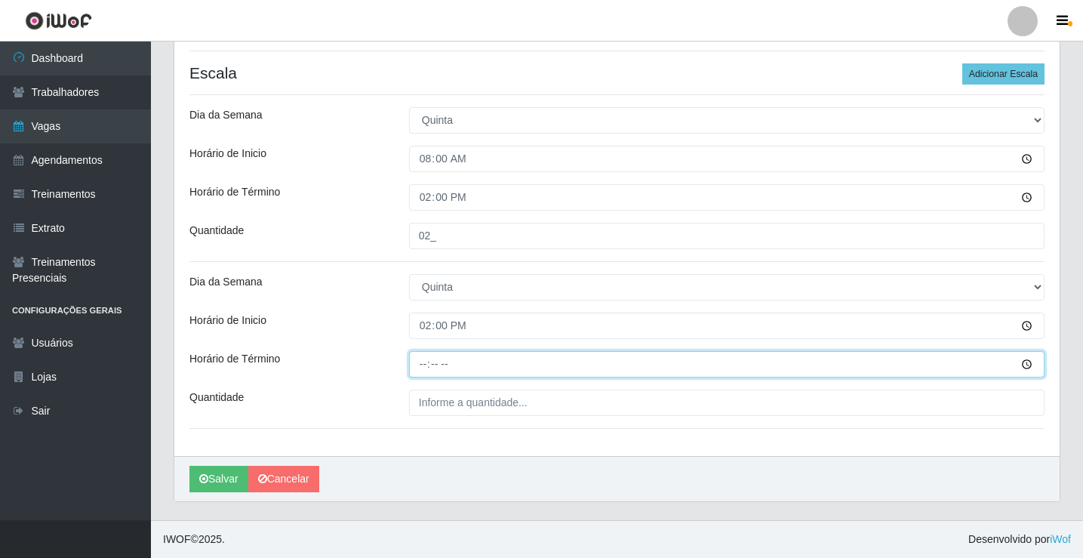
type input "20:00"
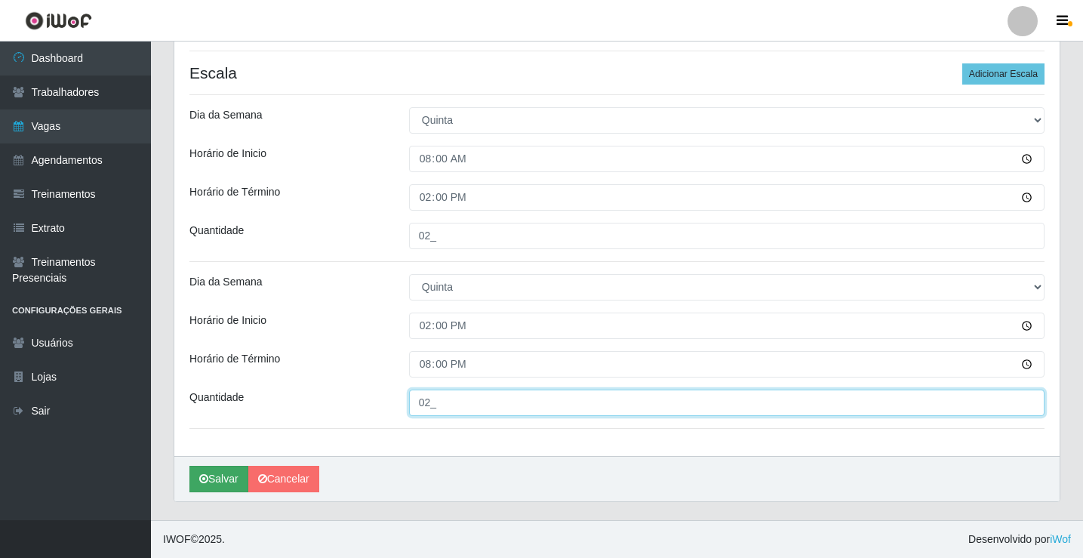
type input "02_"
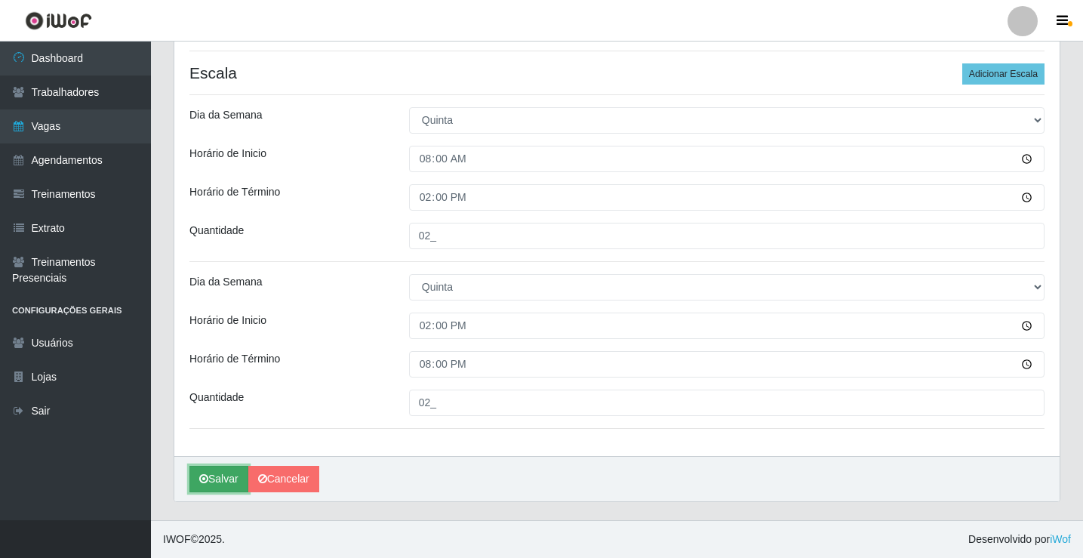
click at [210, 475] on button "Salvar" at bounding box center [218, 479] width 59 height 26
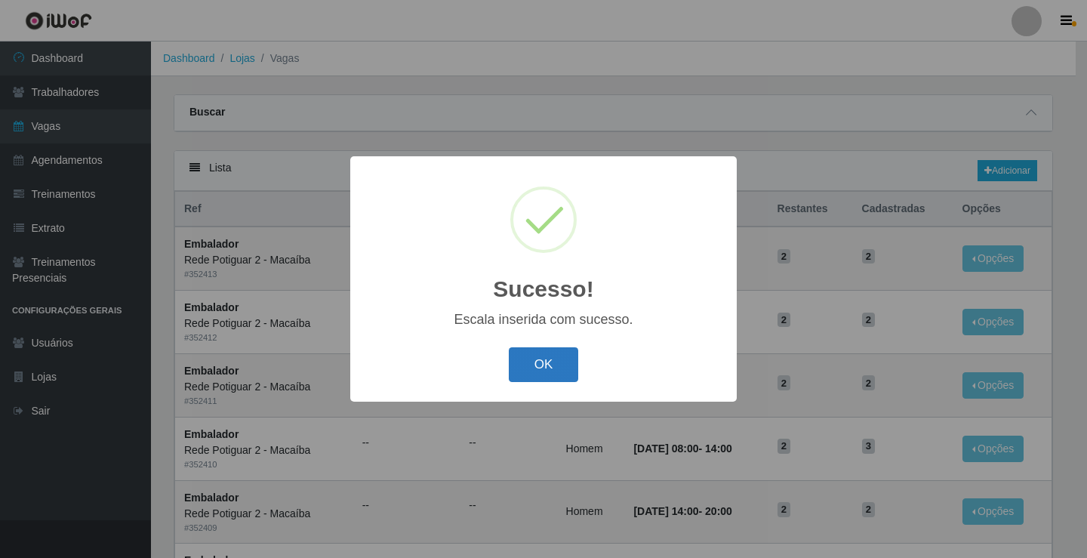
click at [567, 362] on button "OK" at bounding box center [544, 364] width 70 height 35
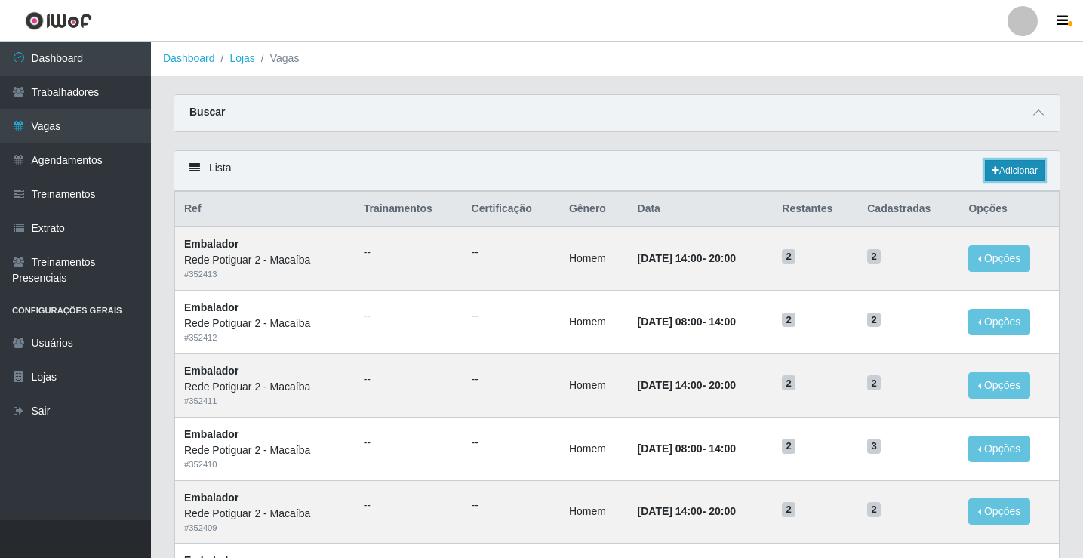
click at [1004, 178] on link "Adicionar" at bounding box center [1015, 170] width 60 height 21
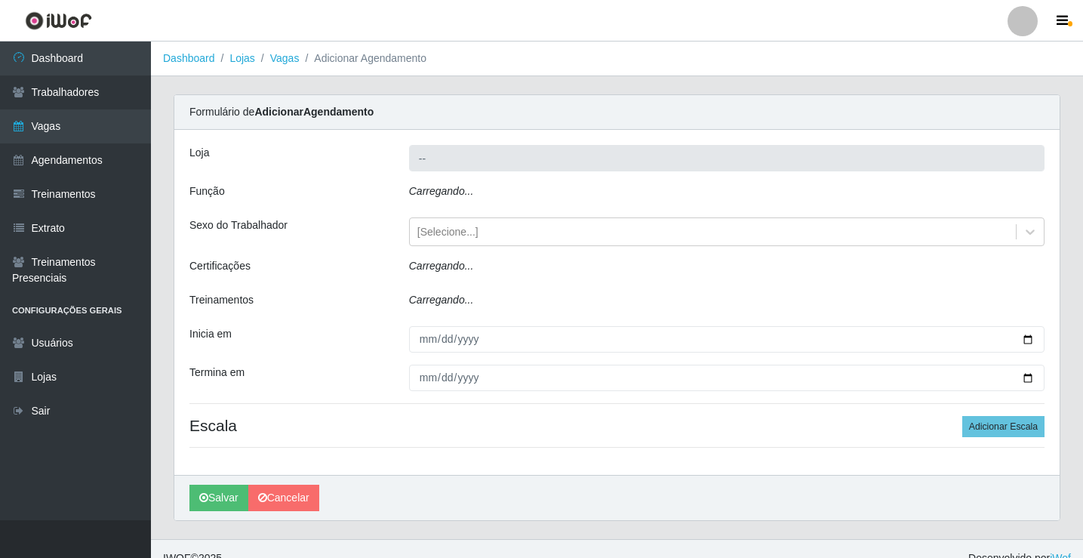
type input "Rede Potiguar 2 - Macaíba"
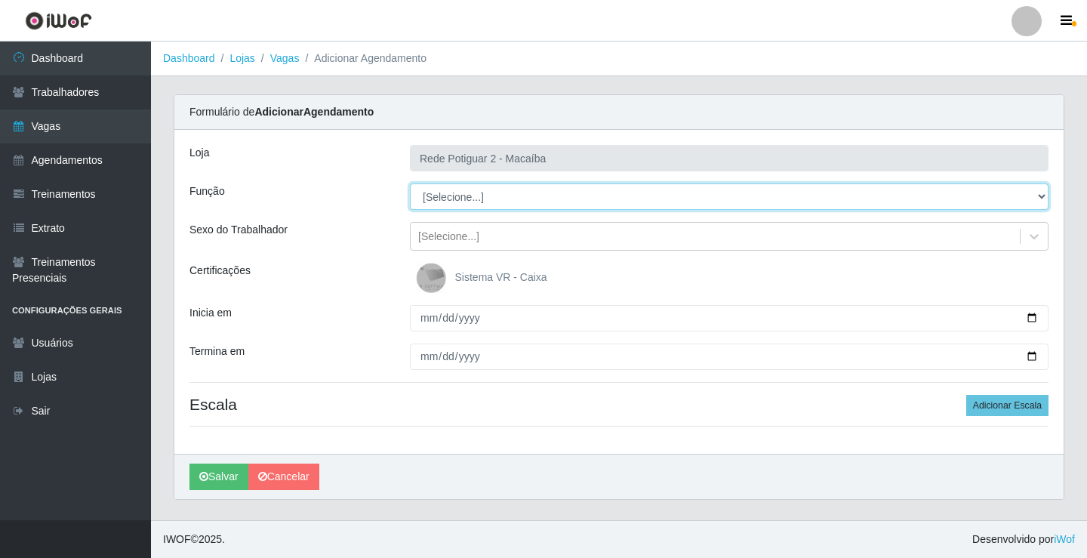
click at [463, 196] on select "[Selecione...] ASG ASG + ASG ++ Auxiliar de Estoque Balconista Embalador Reposi…" at bounding box center [729, 196] width 639 height 26
click at [410, 183] on select "[Selecione...] ASG ASG + ASG ++ Auxiliar de Estoque Balconista Embalador Reposi…" at bounding box center [729, 196] width 639 height 26
click at [463, 198] on select "[Selecione...] ASG ASG + ASG ++ Auxiliar de Estoque Balconista Embalador Reposi…" at bounding box center [729, 196] width 639 height 26
select select "1"
click at [410, 183] on select "[Selecione...] ASG ASG + ASG ++ Auxiliar de Estoque Balconista Embalador Reposi…" at bounding box center [729, 196] width 639 height 26
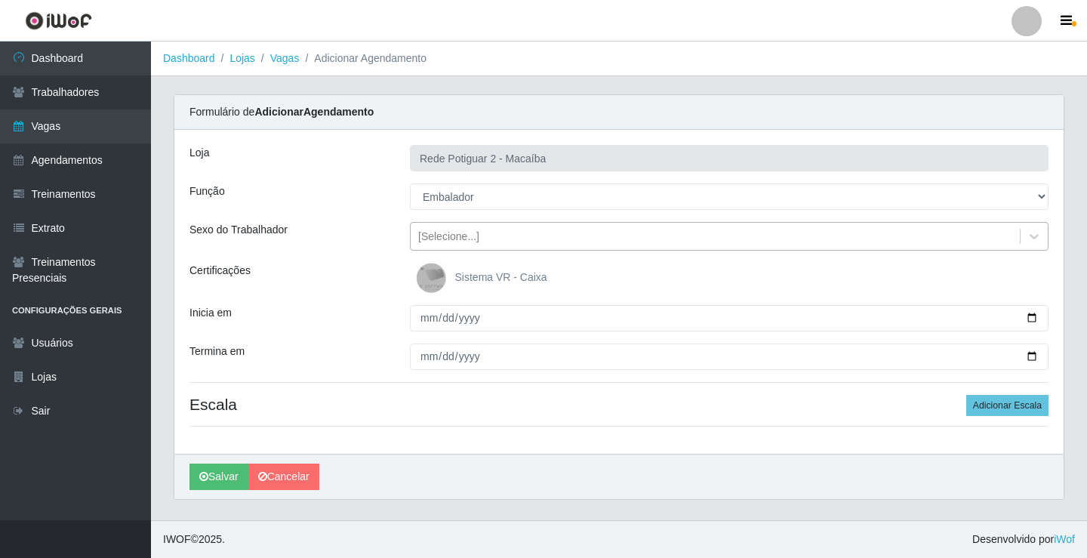
click at [476, 234] on div "[Selecione...]" at bounding box center [448, 237] width 61 height 16
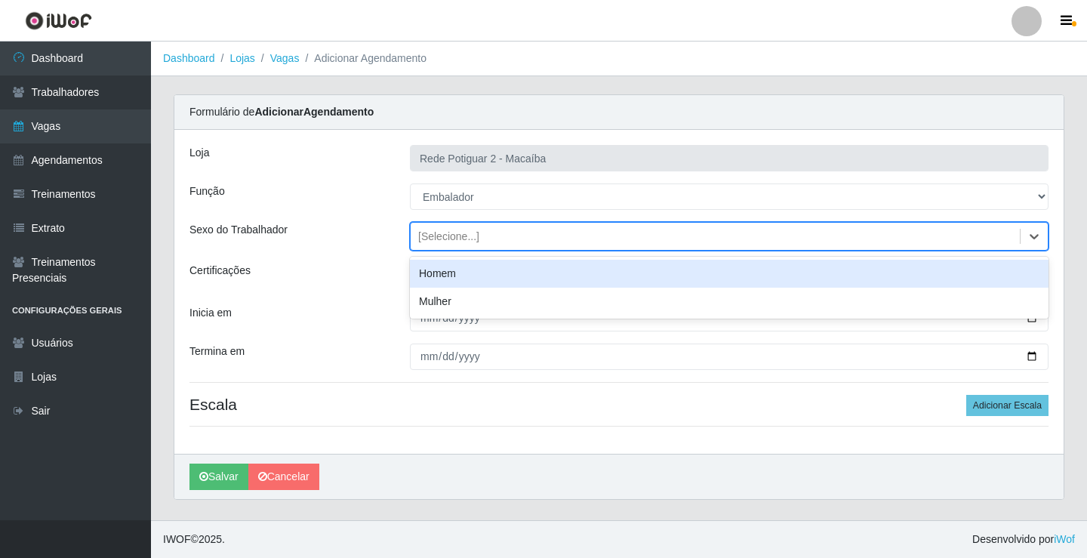
click at [454, 269] on div "Homem" at bounding box center [729, 274] width 639 height 28
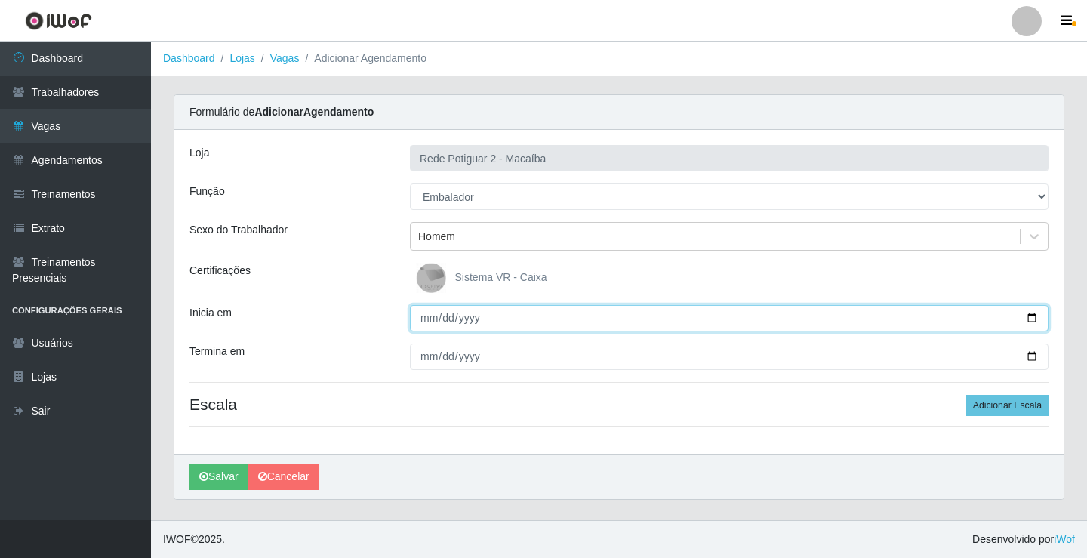
click at [426, 322] on input "Inicia em" at bounding box center [729, 318] width 639 height 26
type input "[DATE]"
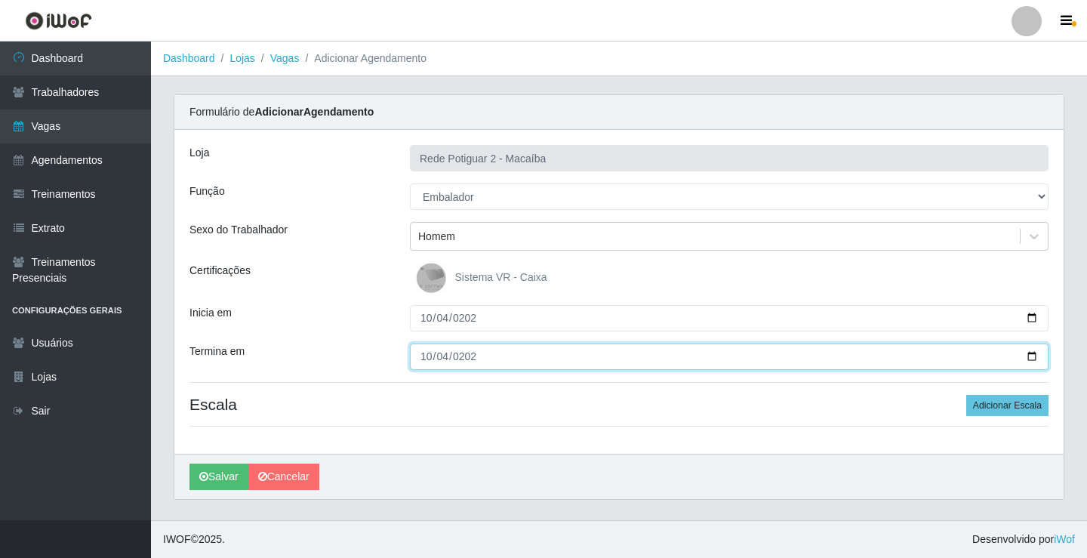
type input "[DATE]"
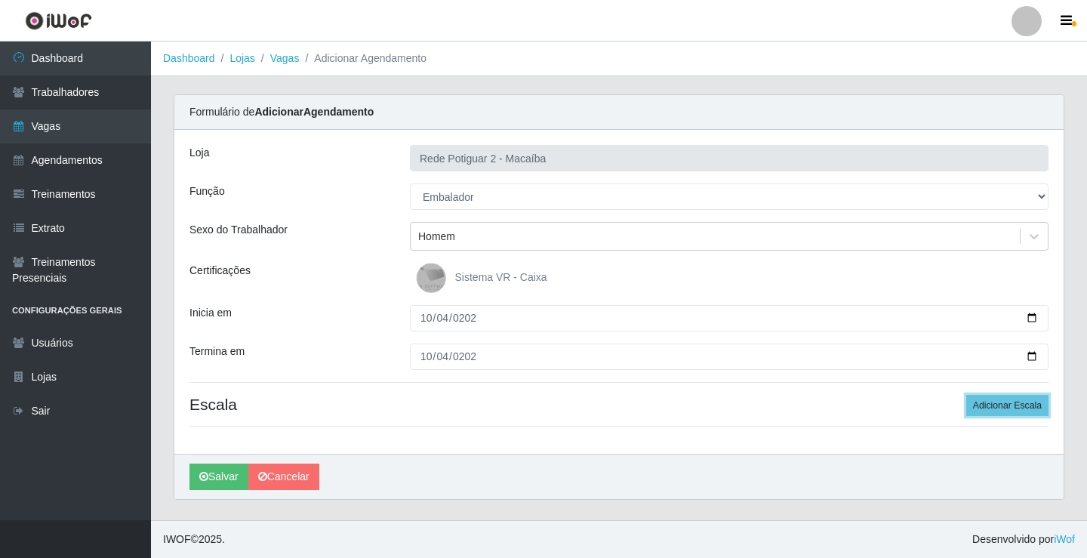
click at [966, 395] on button "Adicionar Escala" at bounding box center [1007, 405] width 82 height 21
click at [962, 395] on button "Adicionar Escala" at bounding box center [1003, 405] width 82 height 21
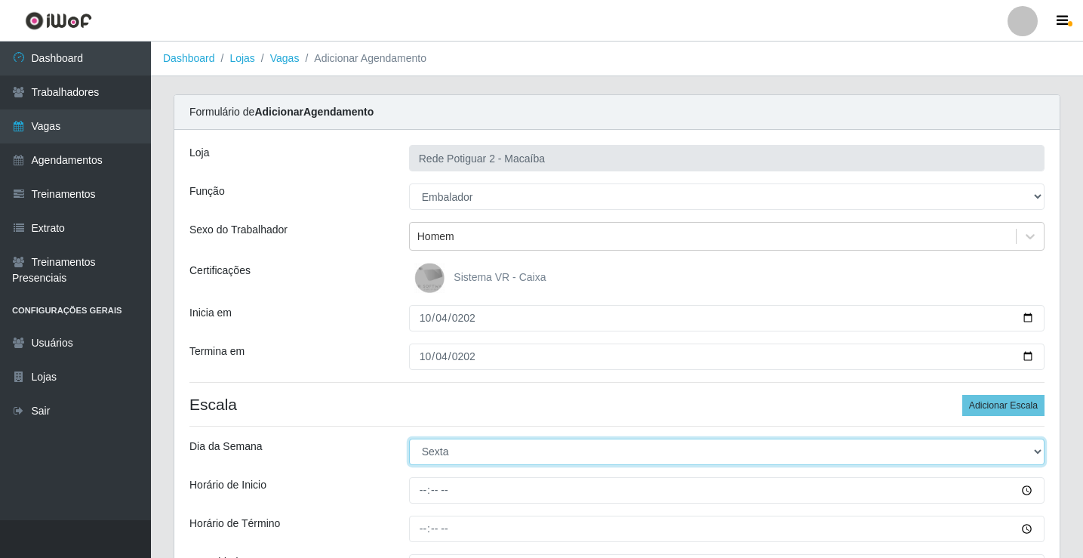
select select "6"
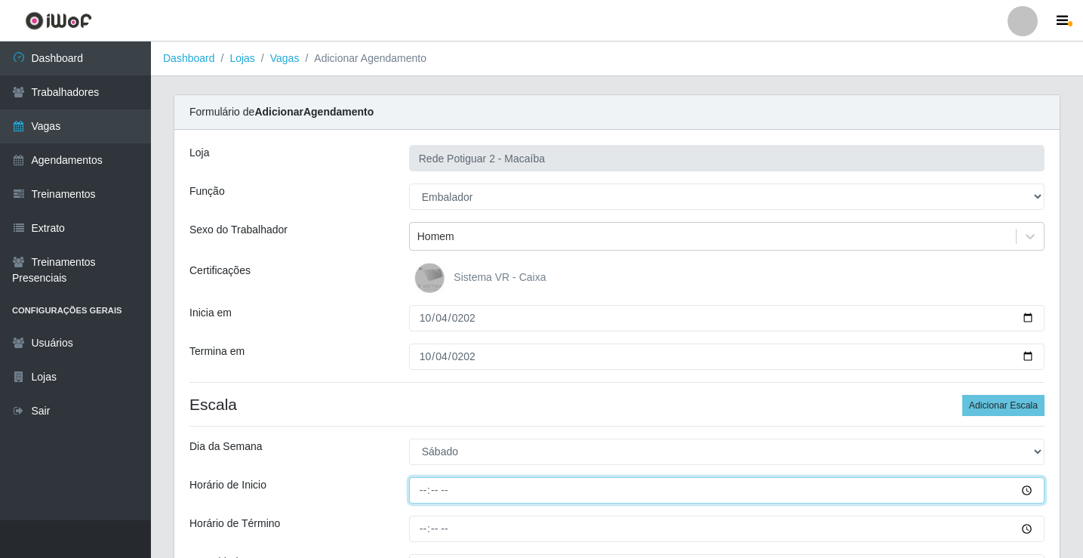
type input "08:00"
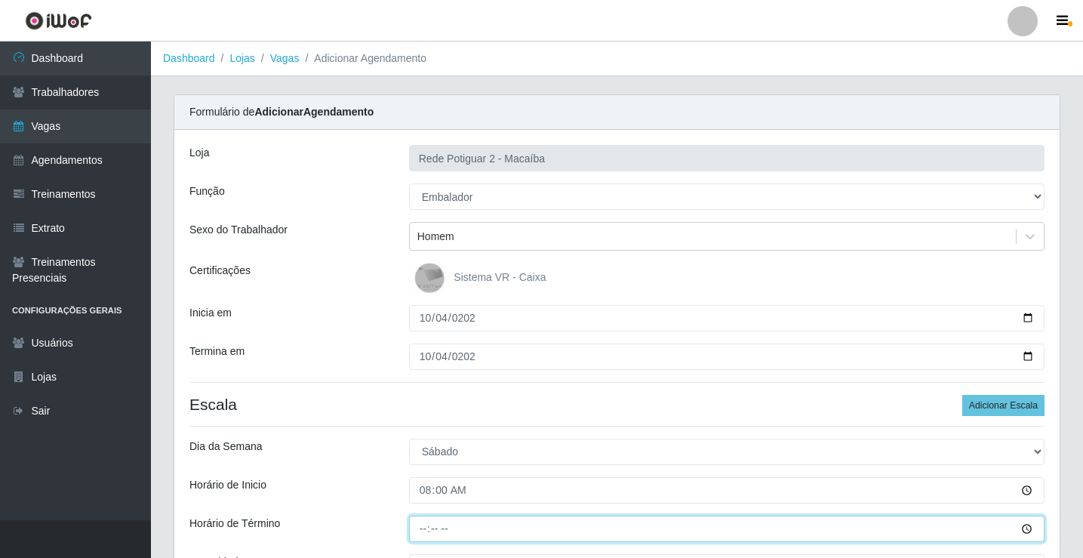
type input "14:00"
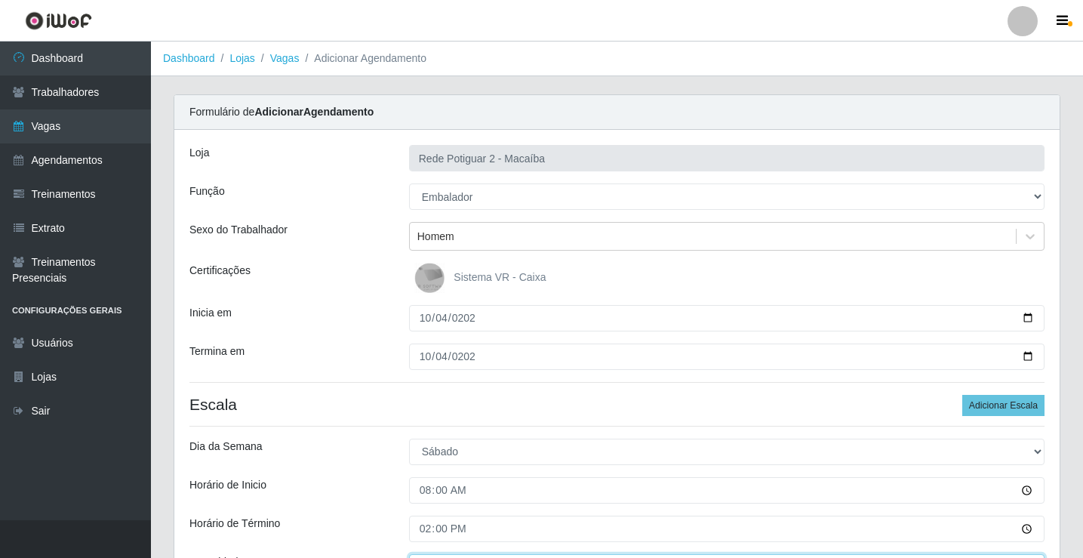
scroll to position [23, 0]
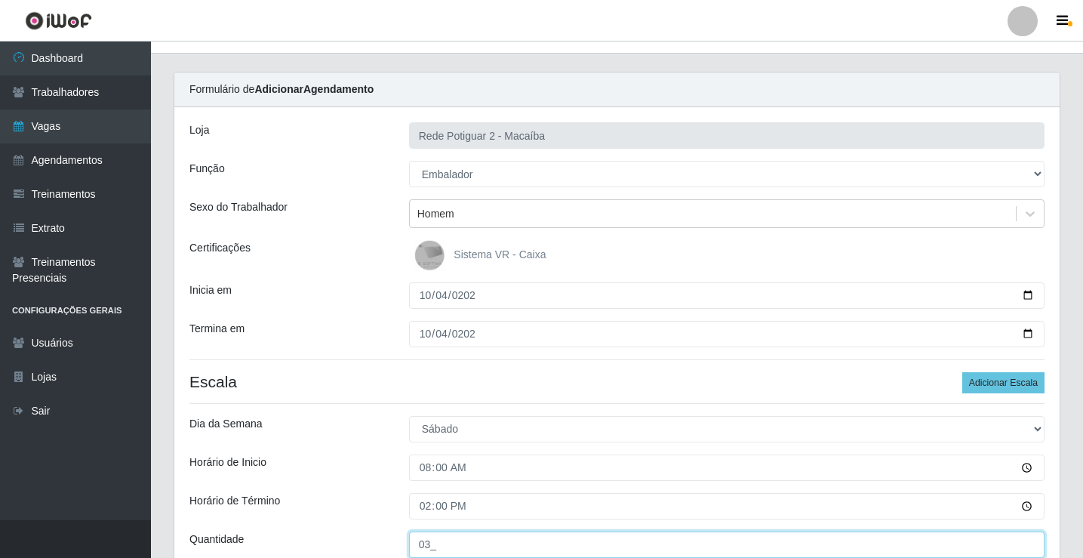
type input "03_"
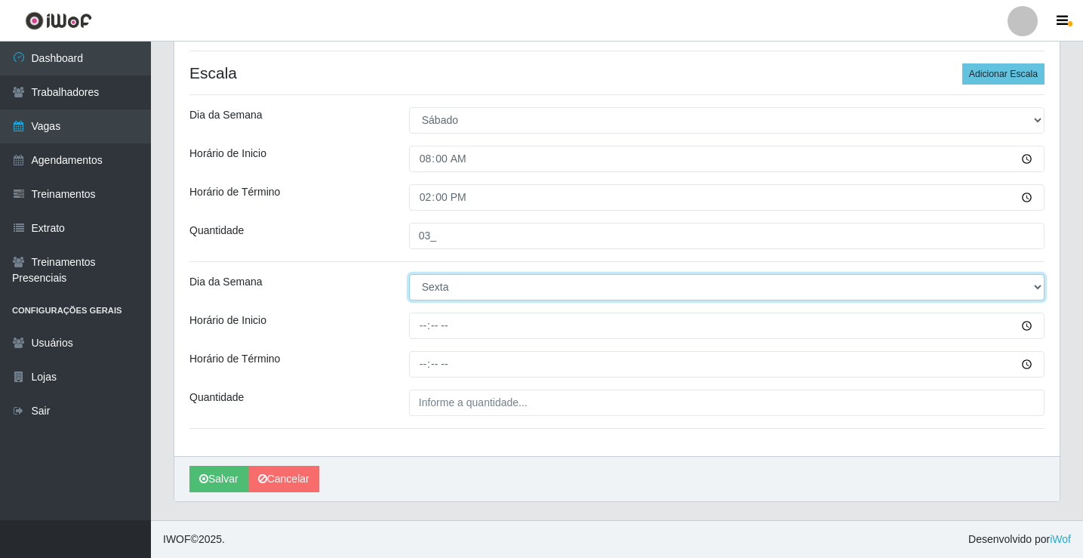
select select "6"
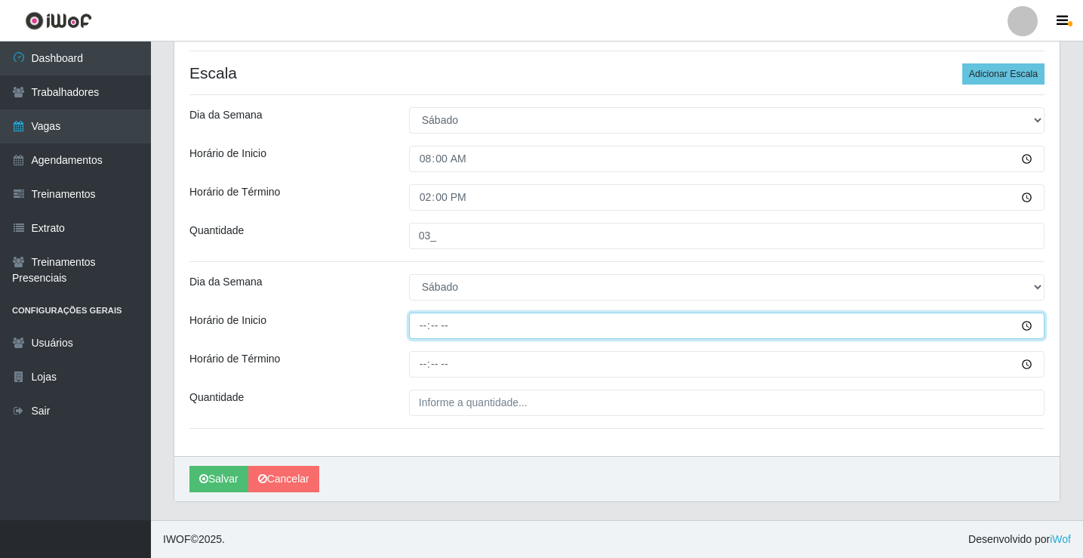
type input "14:00"
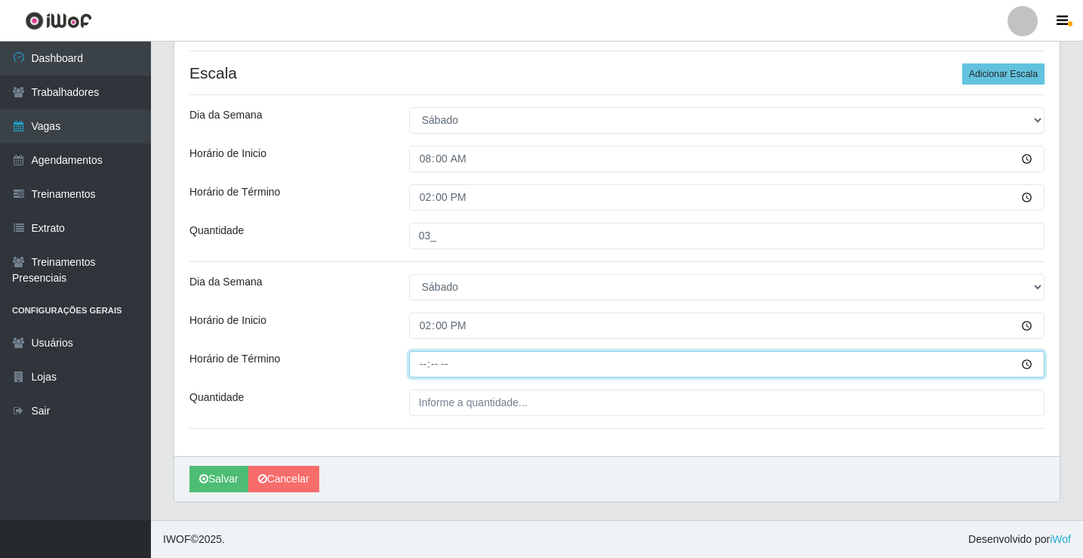
type input "20:00"
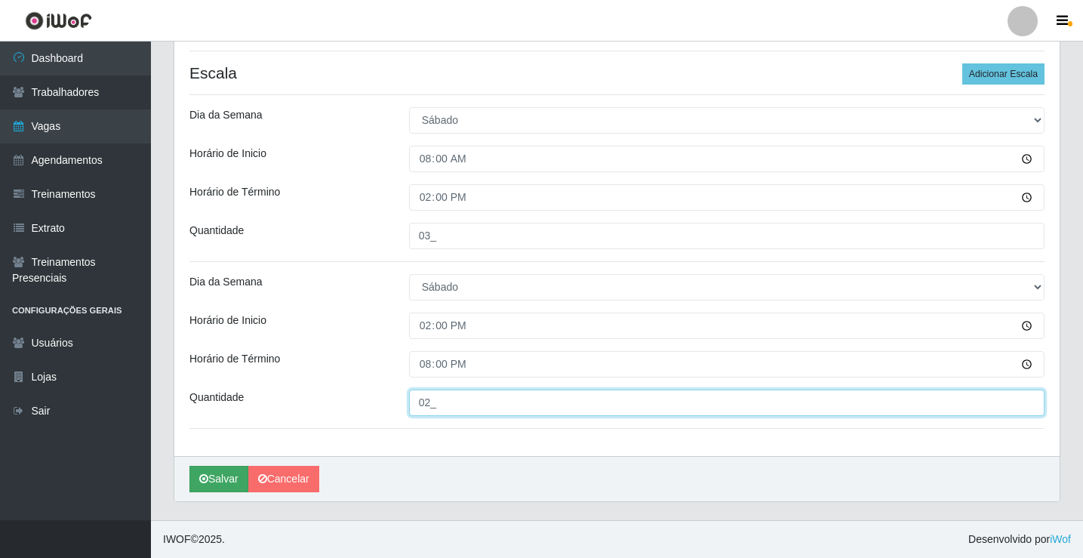
type input "02_"
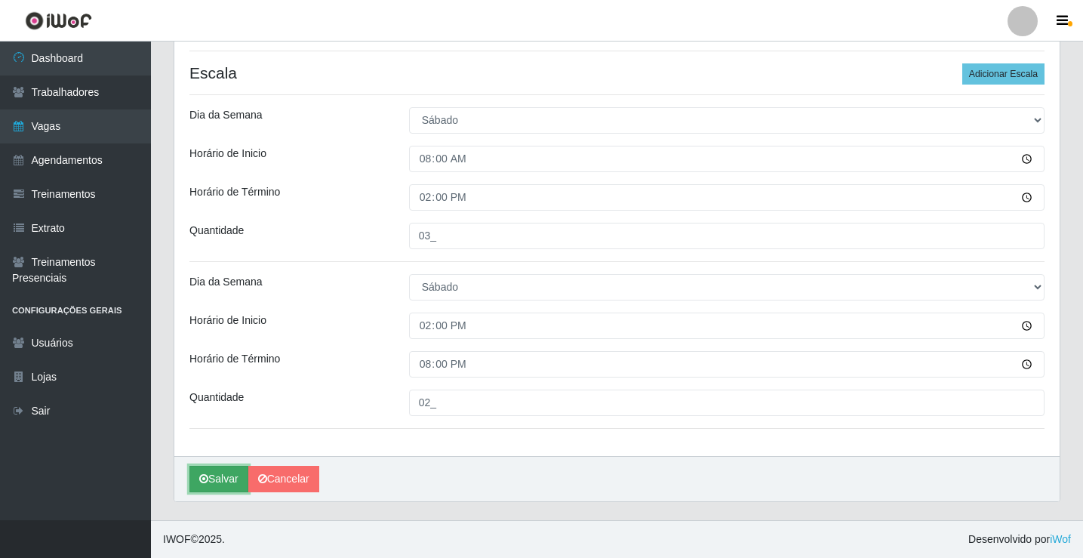
click at [223, 480] on button "Salvar" at bounding box center [218, 479] width 59 height 26
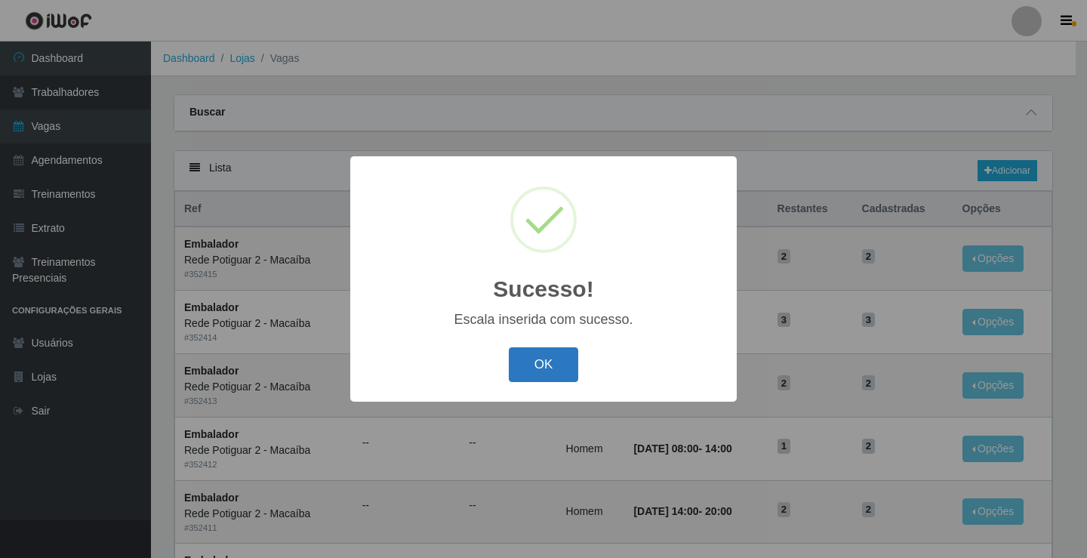
click at [551, 374] on button "OK" at bounding box center [544, 364] width 70 height 35
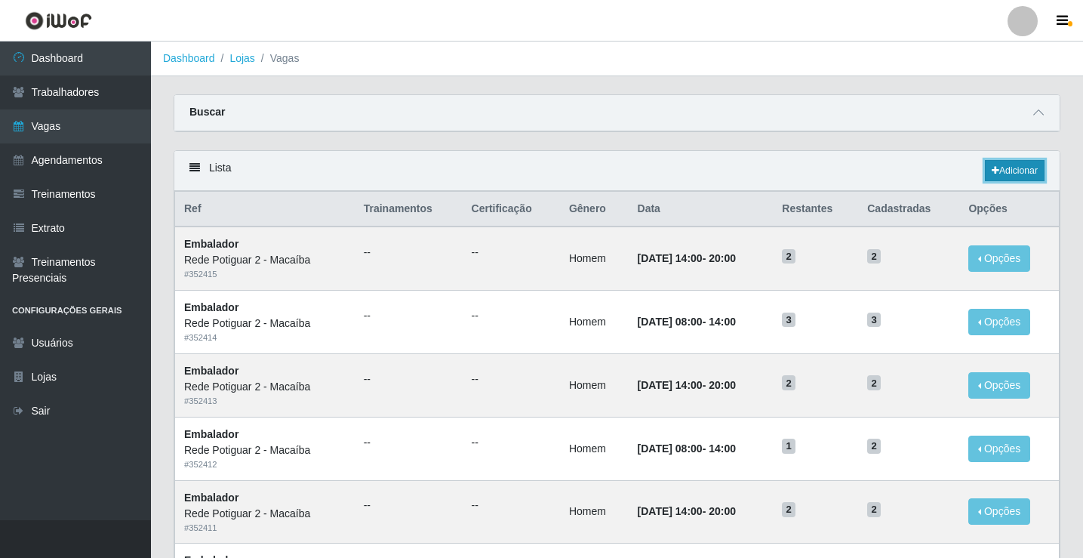
click at [997, 172] on link "Adicionar" at bounding box center [1015, 170] width 60 height 21
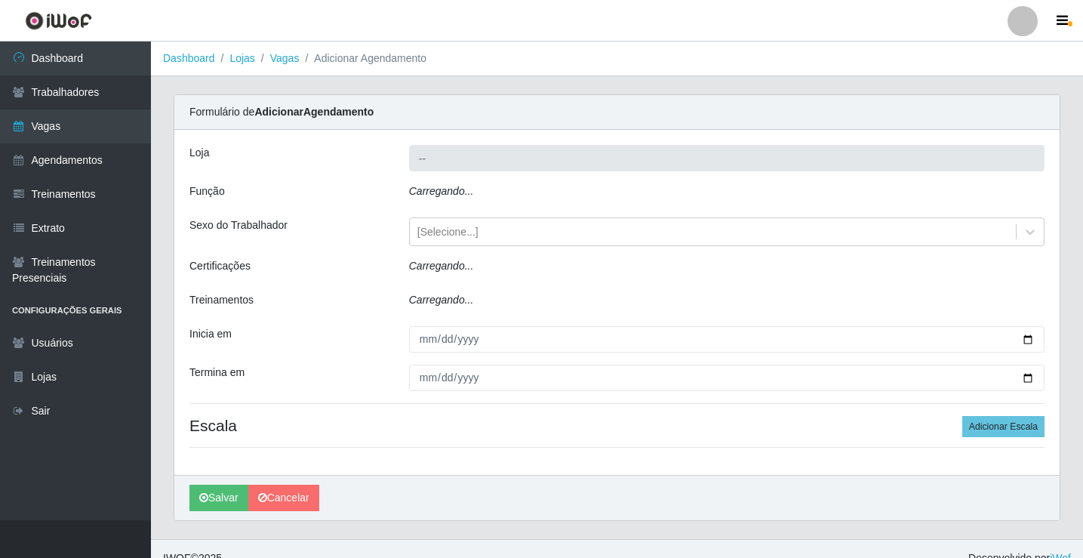
type input "Rede Potiguar 2 - Macaíba"
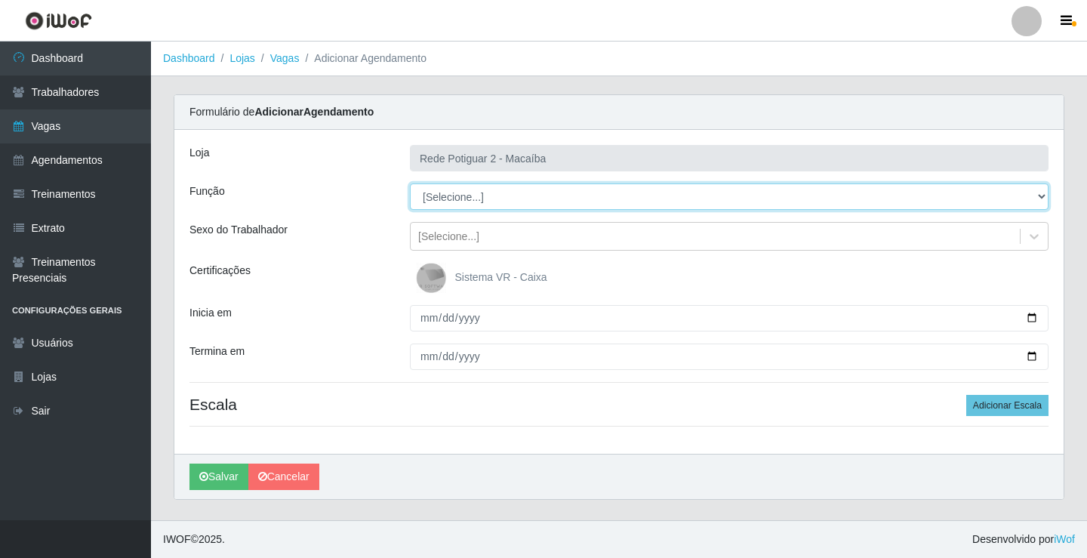
click at [472, 202] on select "[Selecione...] ASG ASG + ASG ++ Auxiliar de Estoque Balconista Embalador Reposi…" at bounding box center [729, 196] width 639 height 26
select select "1"
click at [410, 183] on select "[Selecione...] ASG ASG + ASG ++ Auxiliar de Estoque Balconista Embalador Reposi…" at bounding box center [729, 196] width 639 height 26
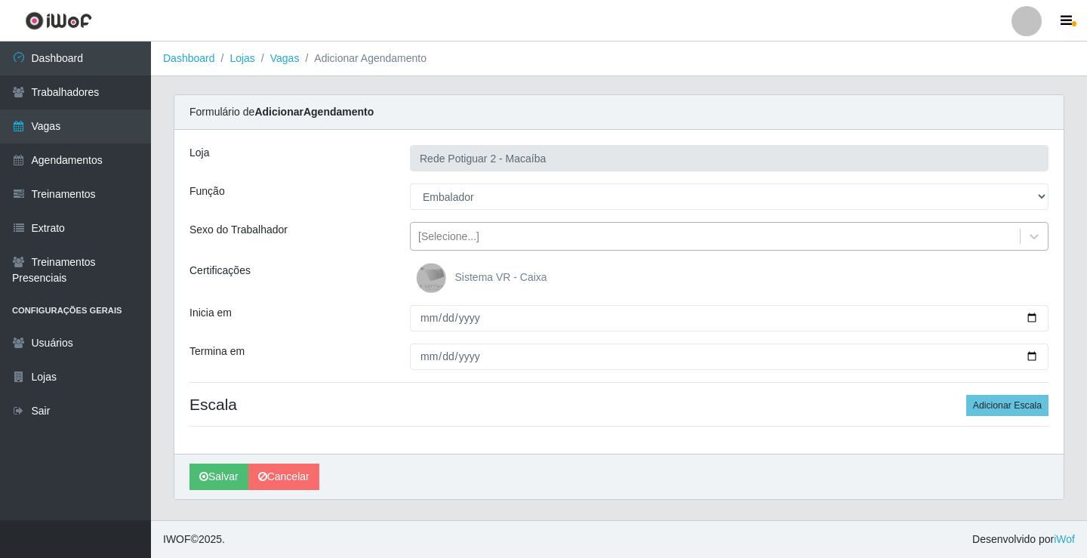
click at [478, 240] on div "[Selecione...]" at bounding box center [715, 236] width 609 height 25
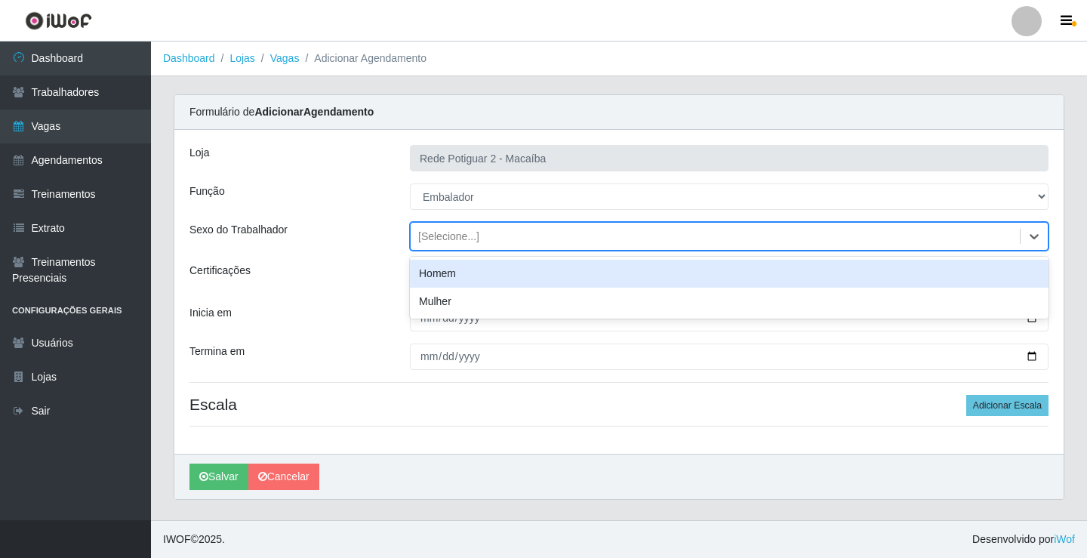
click at [445, 268] on div "Homem" at bounding box center [729, 274] width 639 height 28
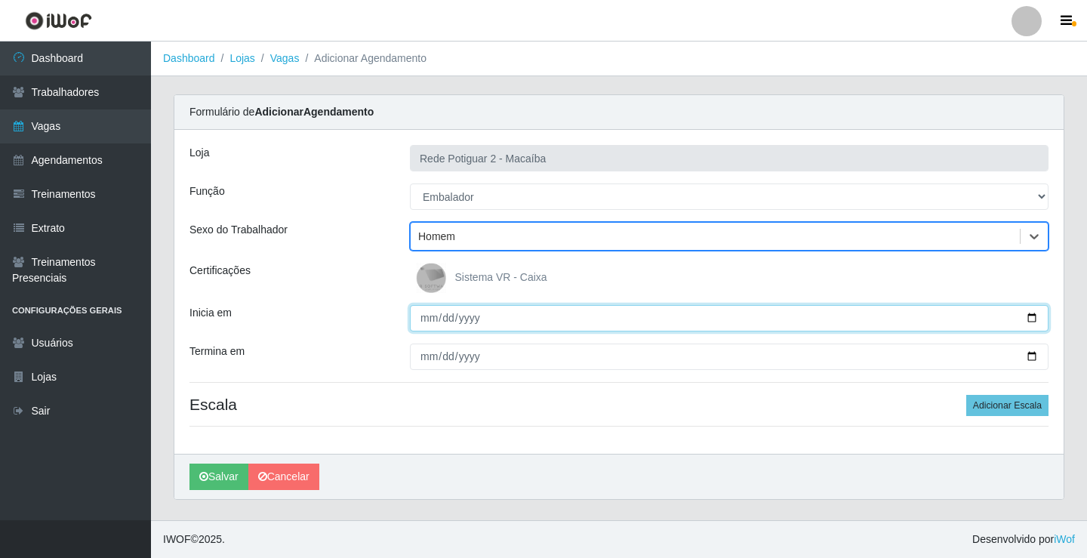
click at [421, 327] on input "Inicia em" at bounding box center [729, 318] width 639 height 26
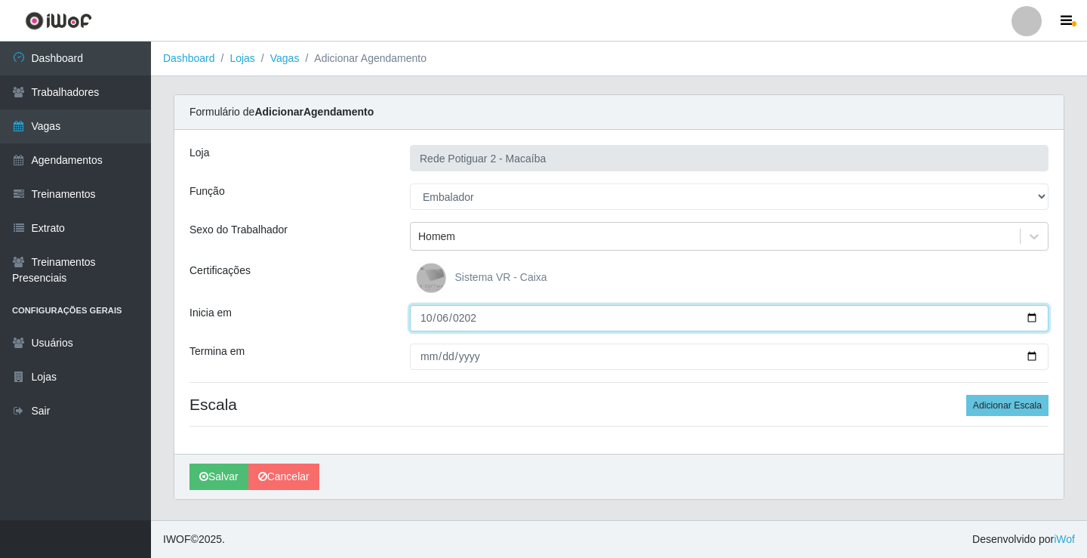
type input "[DATE]"
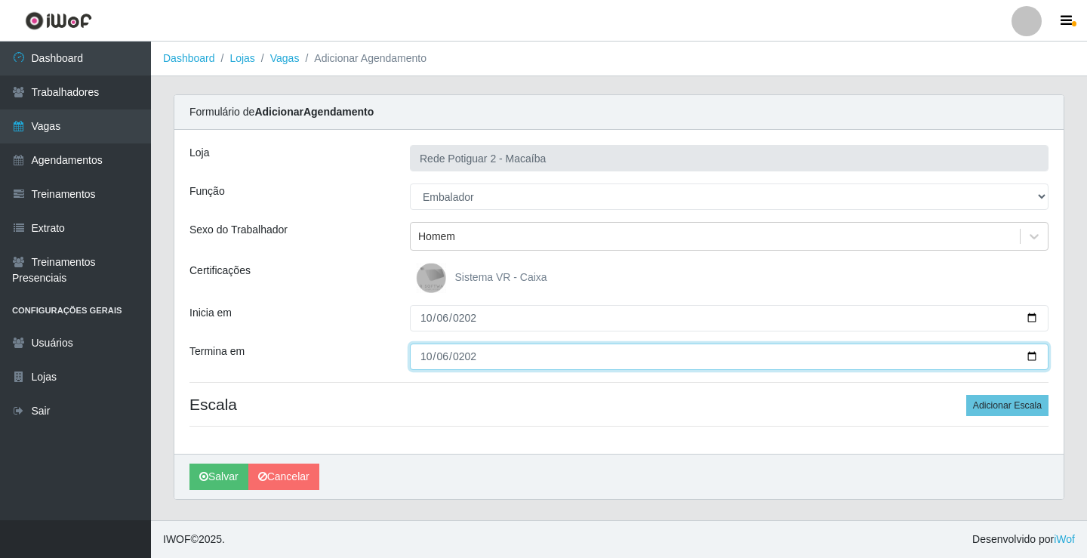
type input "[DATE]"
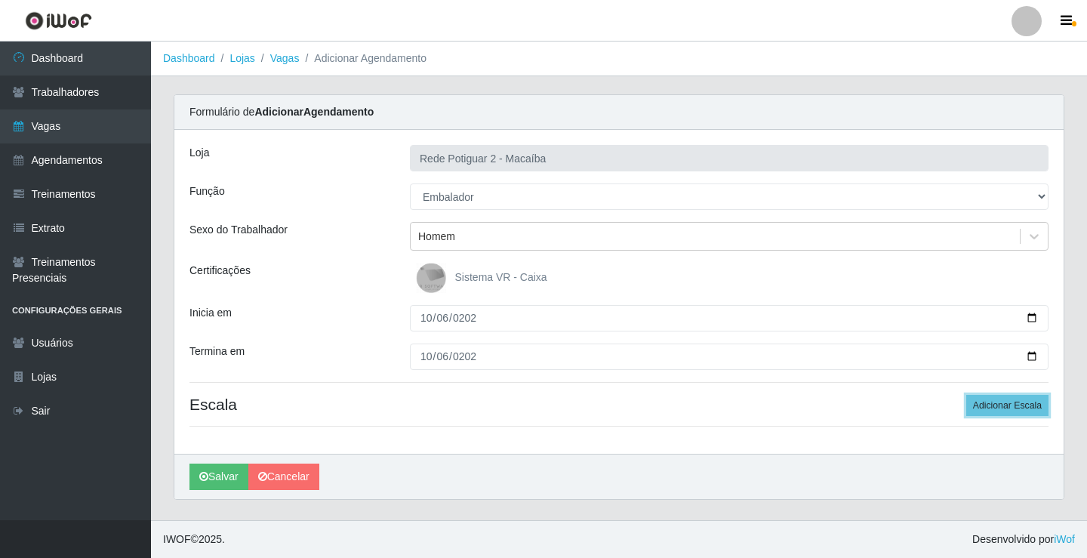
click at [966, 395] on button "Adicionar Escala" at bounding box center [1007, 405] width 82 height 21
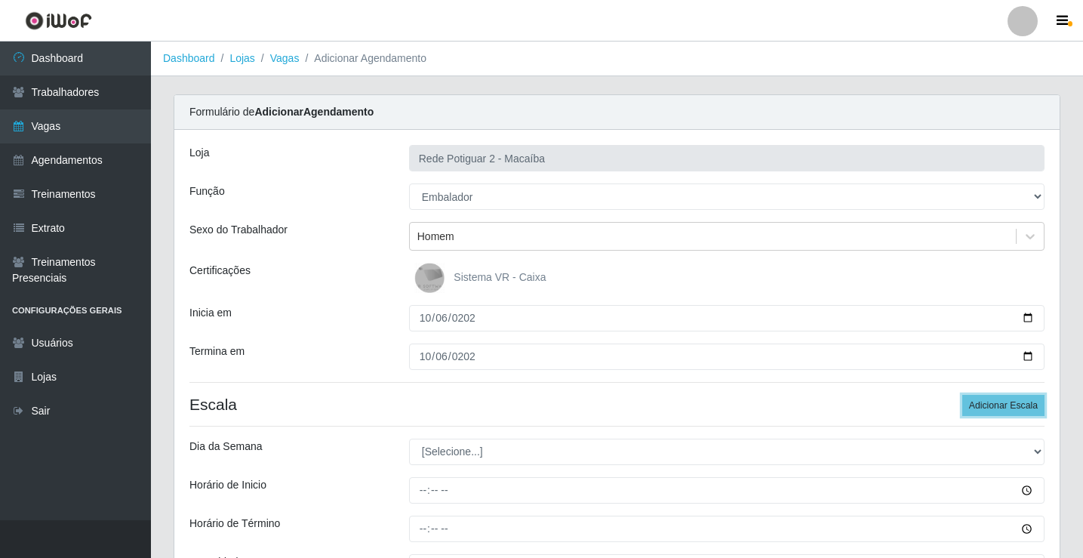
click at [962, 395] on button "Adicionar Escala" at bounding box center [1003, 405] width 82 height 21
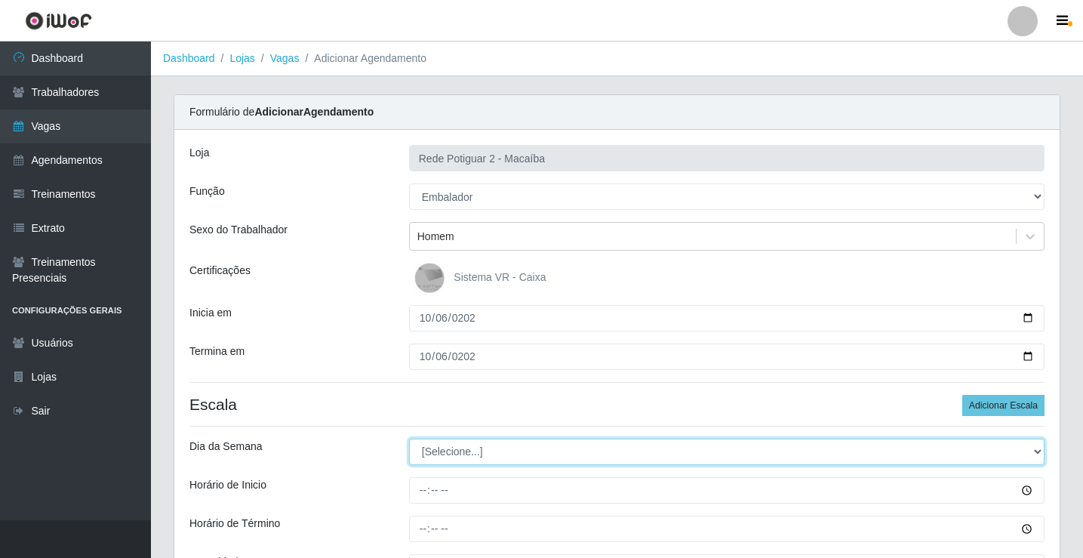
select select "1"
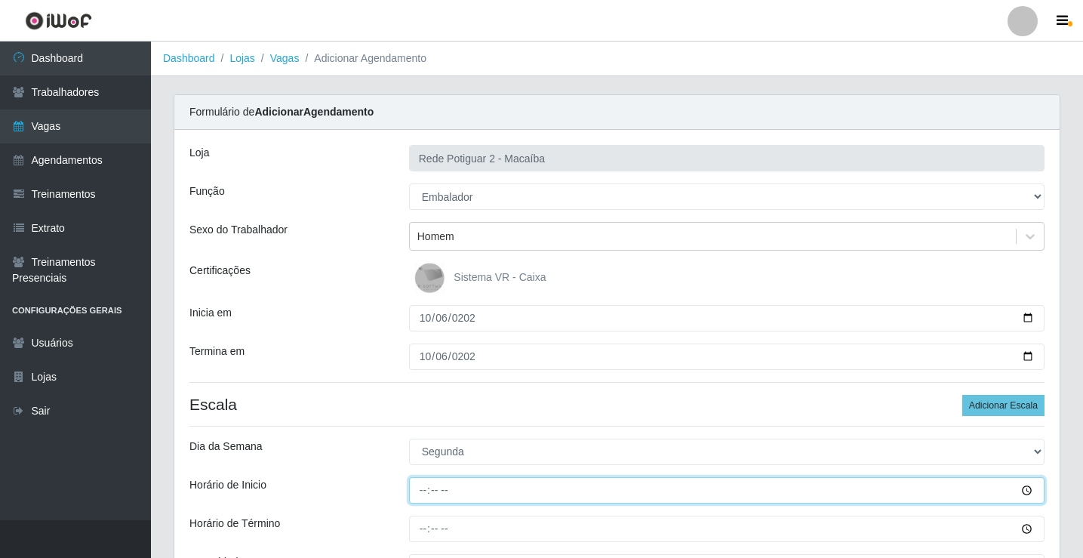
type input "08:00"
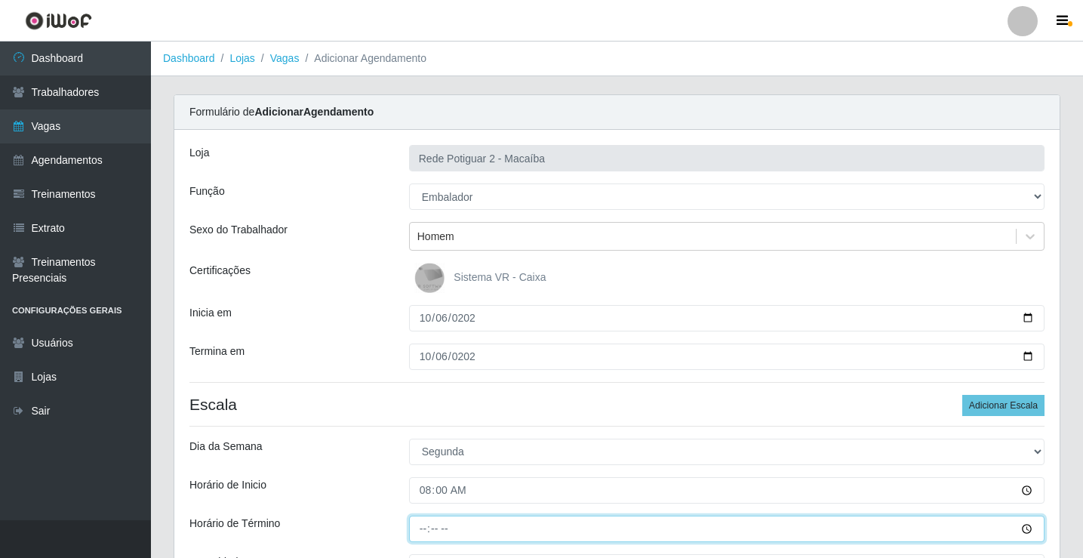
type input "14:00"
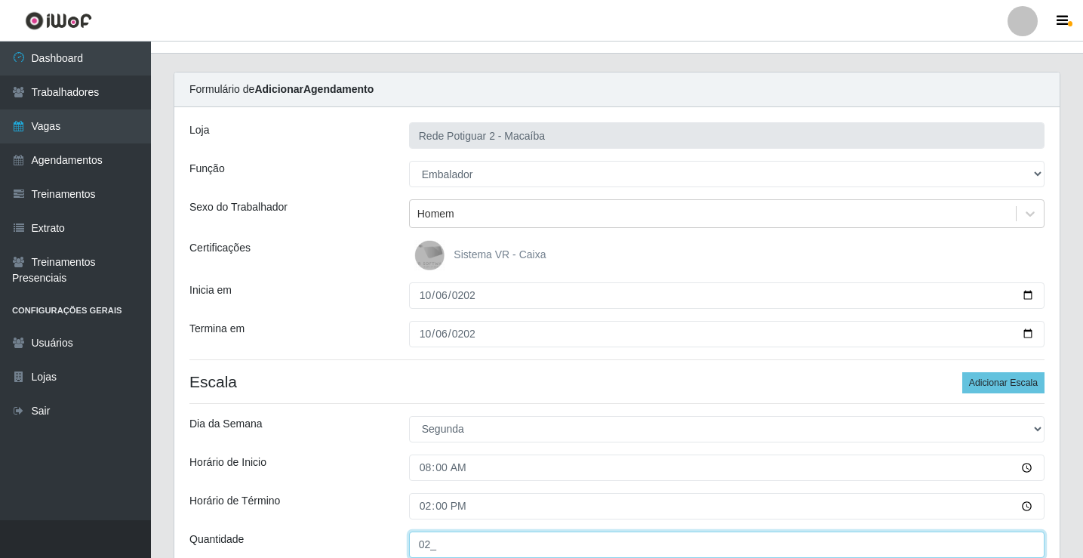
type input "02_"
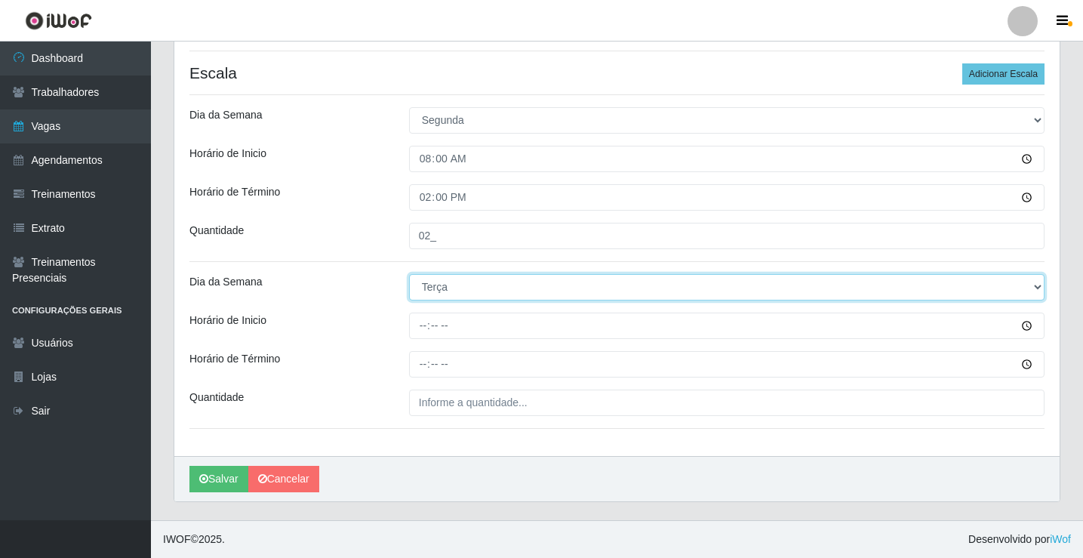
select select "1"
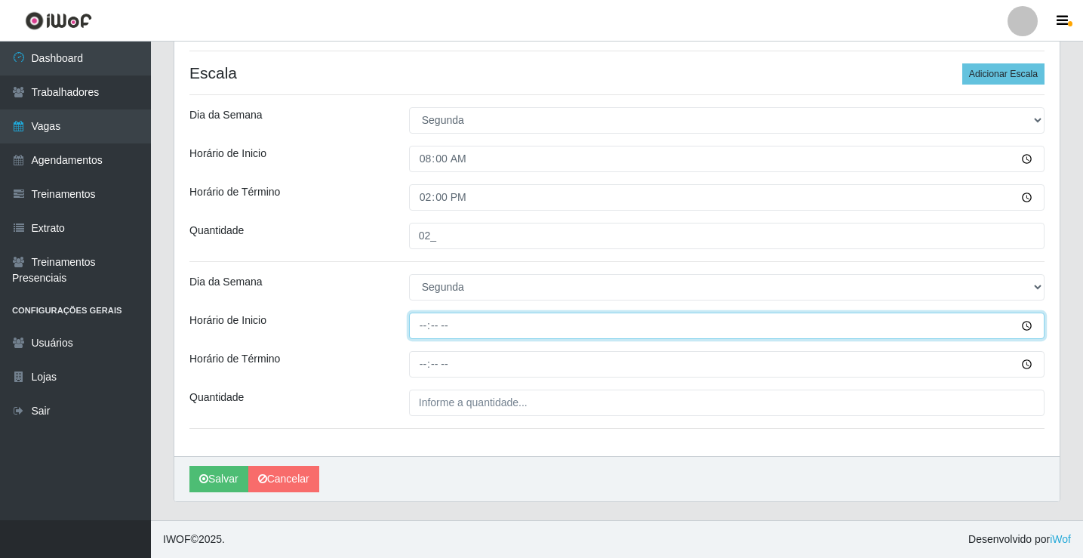
type input "14:00"
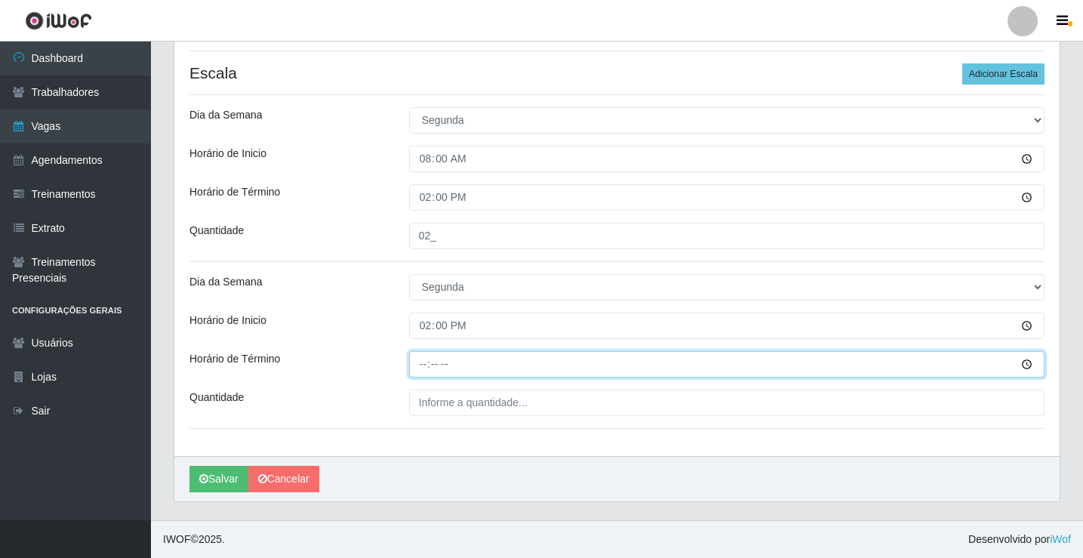
type input "20:00"
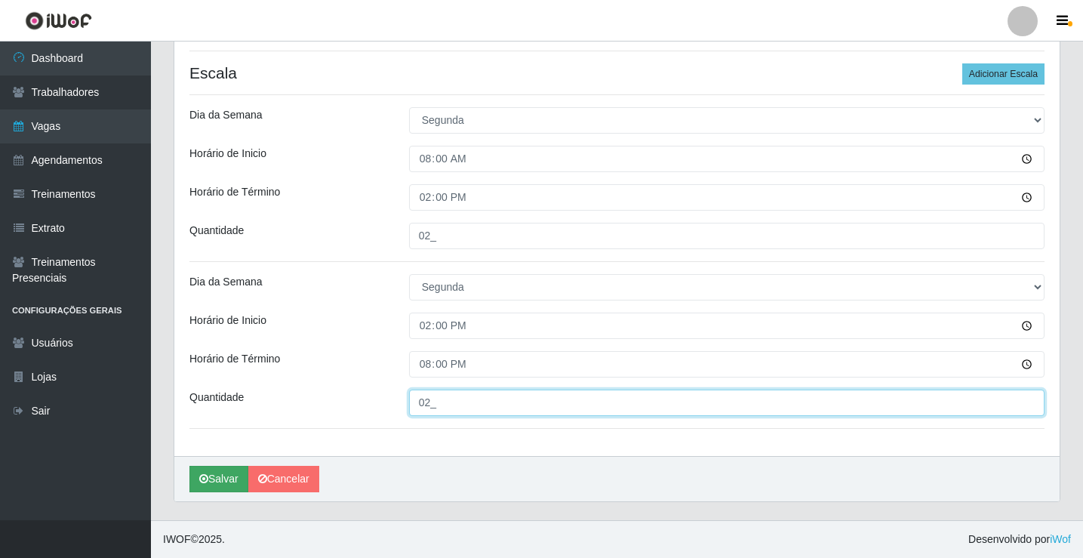
type input "02_"
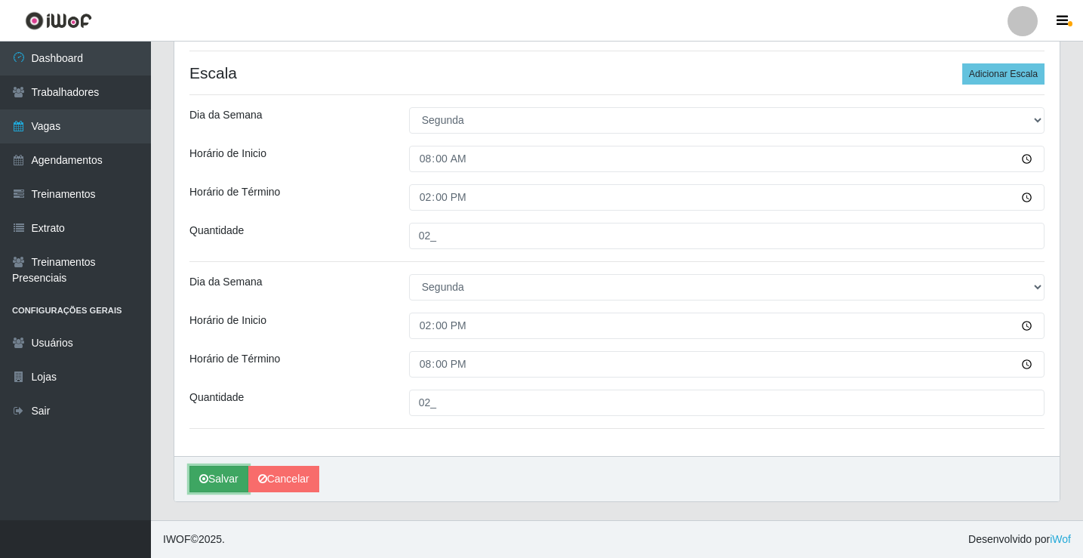
click at [228, 475] on button "Salvar" at bounding box center [218, 479] width 59 height 26
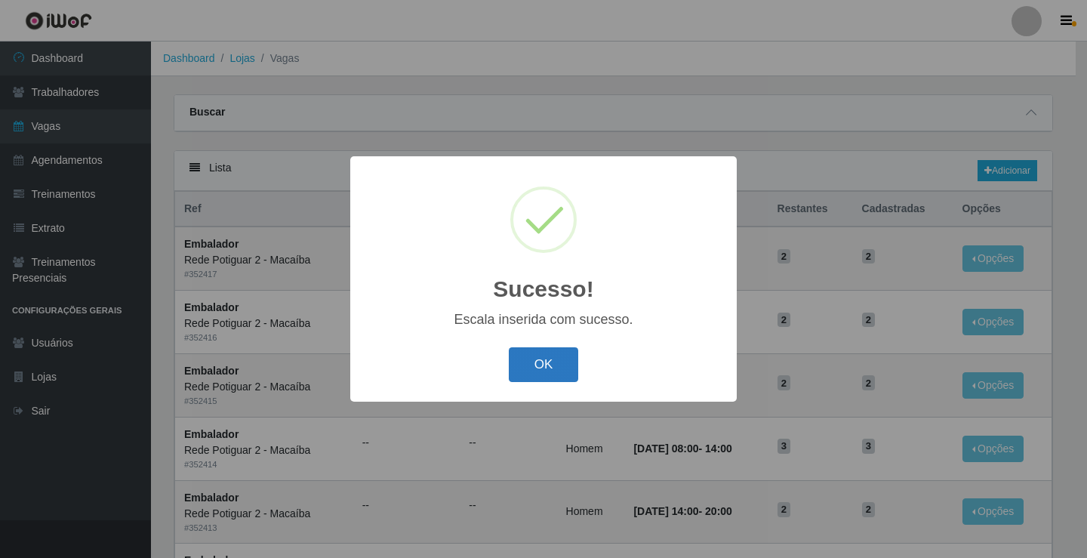
click at [537, 368] on button "OK" at bounding box center [544, 364] width 70 height 35
